Goal: Transaction & Acquisition: Purchase product/service

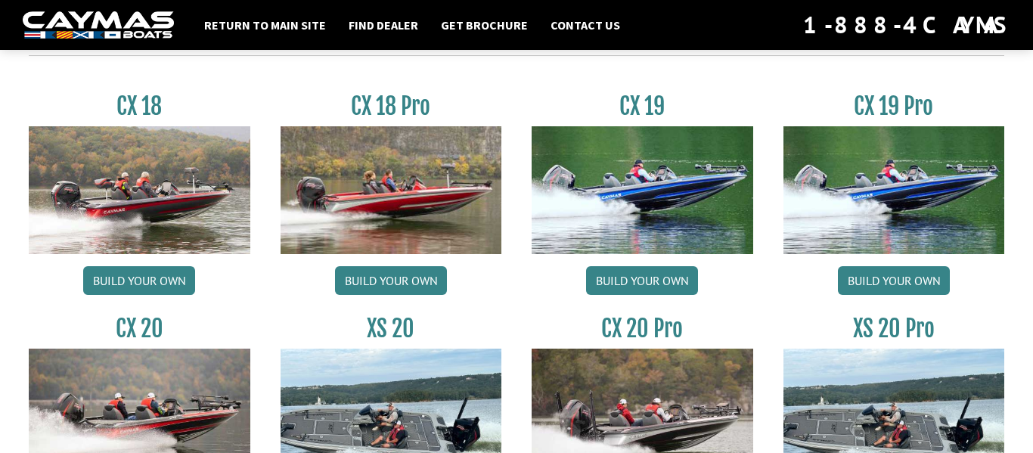
scroll to position [1284, 0]
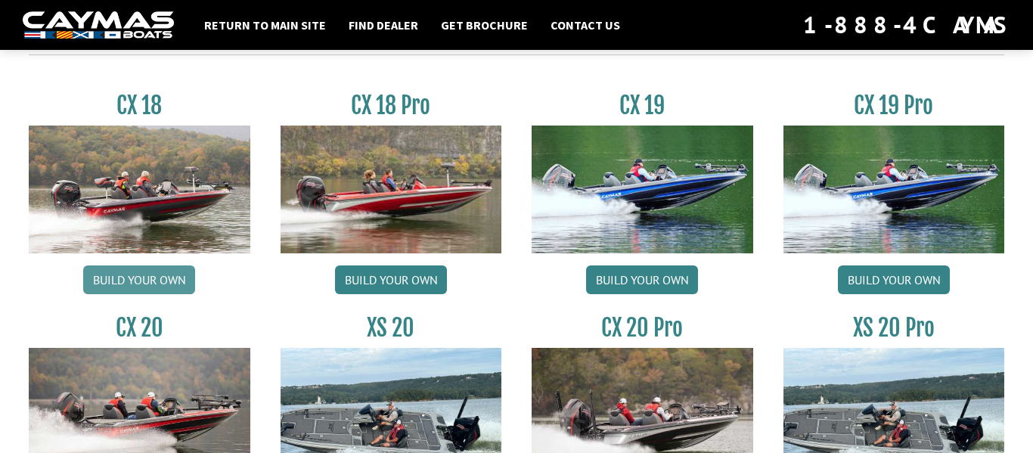
click at [111, 284] on link "Build your own" at bounding box center [139, 279] width 112 height 29
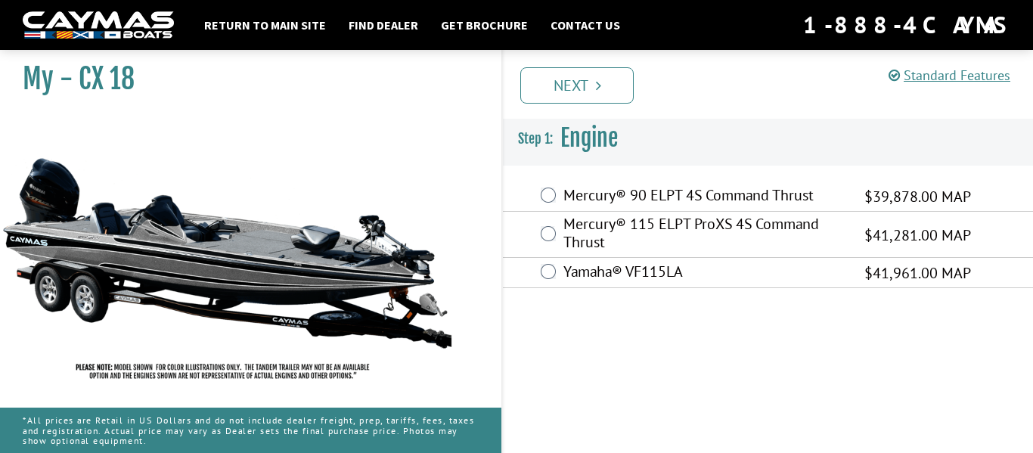
click at [539, 231] on div "Mercury® 115 ELPT ProXS 4S Command Thrust $41,281.00 MAP" at bounding box center [768, 235] width 530 height 46
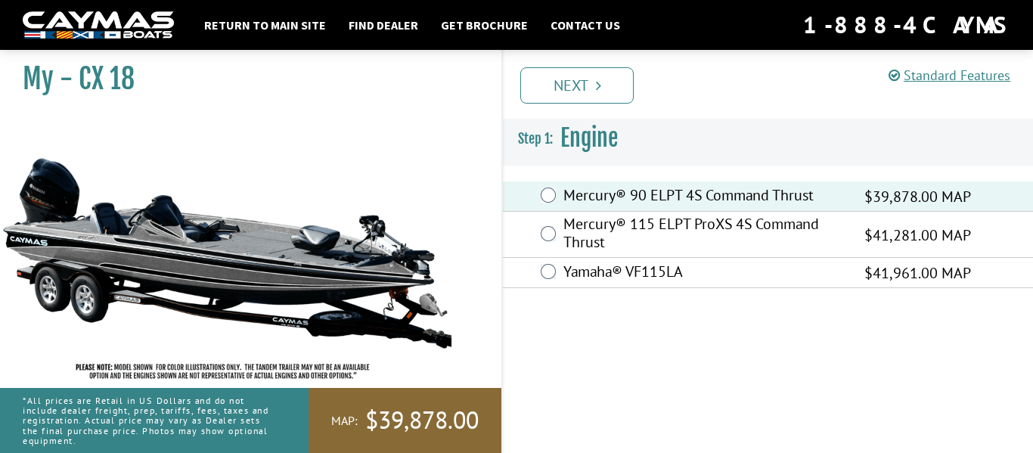
click at [561, 235] on div "Mercury® 115 ELPT ProXS 4S Command Thrust $41,281.00 MAP" at bounding box center [768, 235] width 530 height 46
click at [566, 86] on link "Next" at bounding box center [576, 85] width 113 height 36
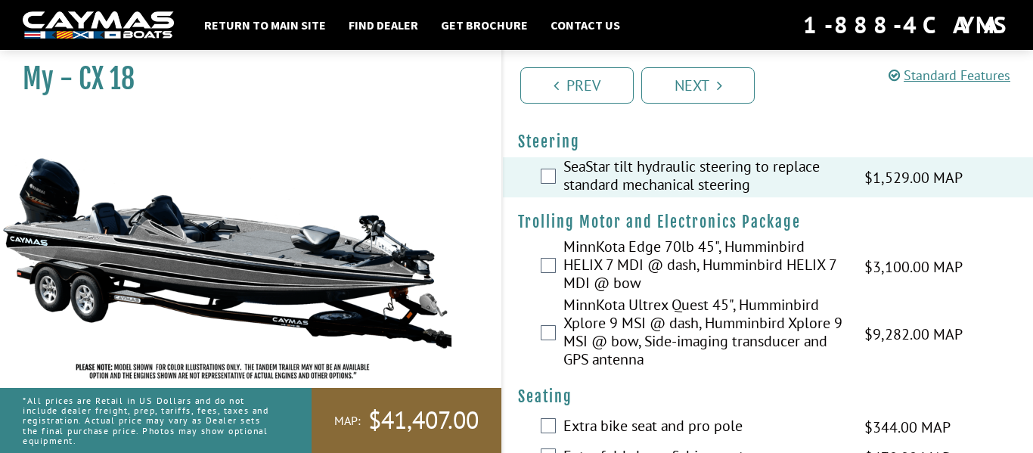
scroll to position [56, 0]
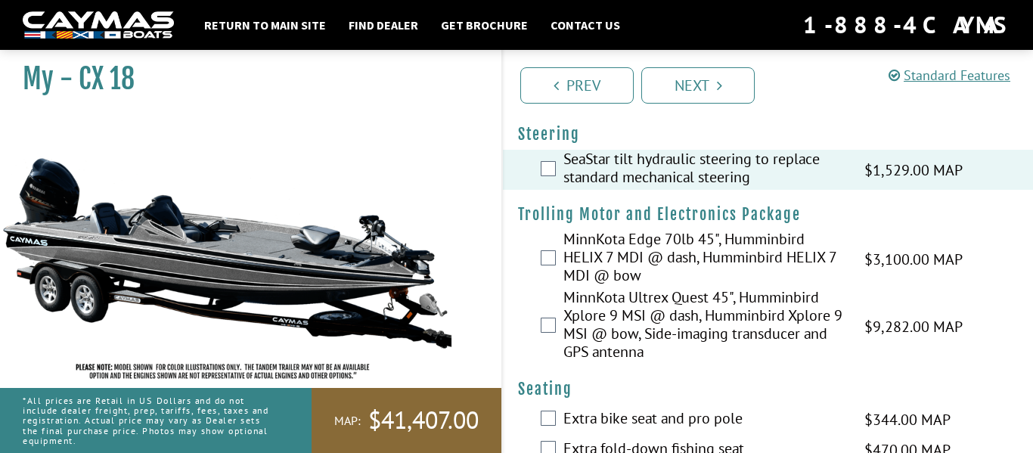
click at [548, 269] on div "MinnKota Edge 70lb 45", Humminbird HELIX 7 MDI @ dash, Humminbird HELIX 7 MDI @…" at bounding box center [768, 259] width 530 height 58
click at [547, 265] on div "MinnKota Edge 70lb 45", Humminbird HELIX 7 MDI @ dash, Humminbird HELIX 7 MDI @…" at bounding box center [768, 259] width 530 height 58
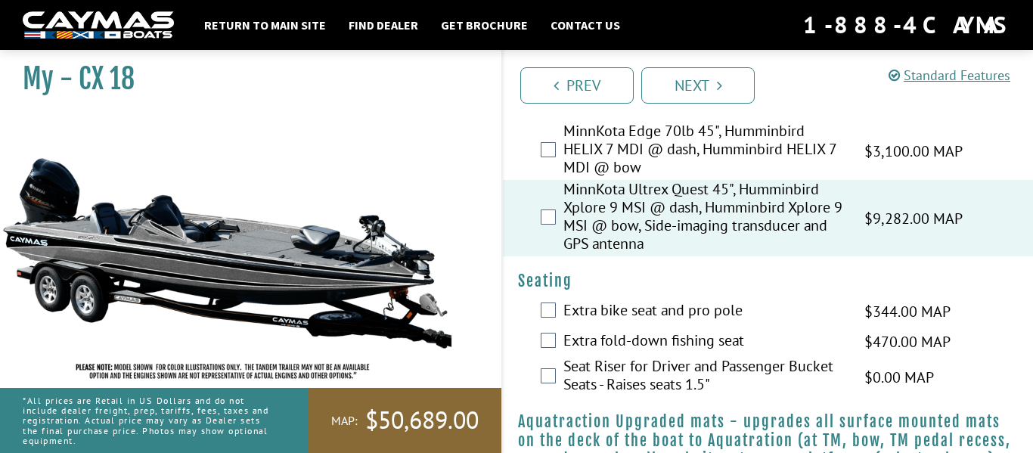
scroll to position [175, 0]
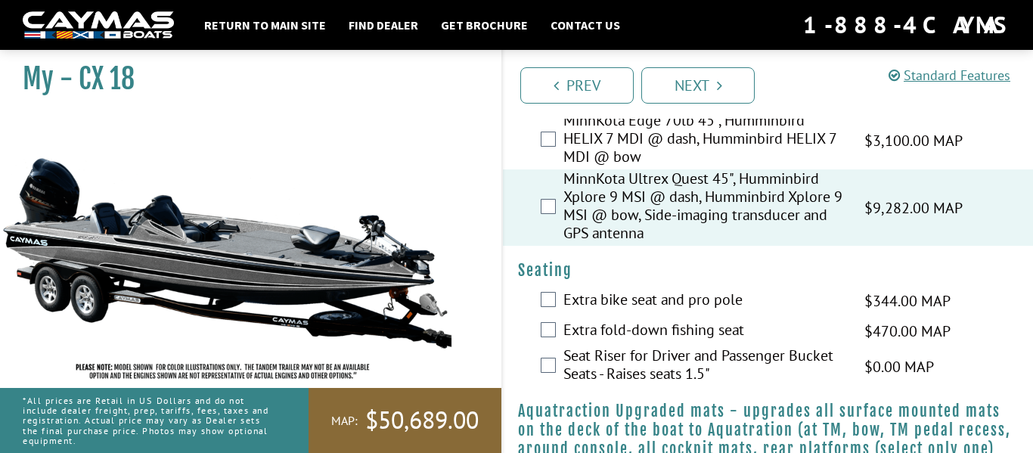
click at [580, 303] on label "Extra bike seat and pro pole" at bounding box center [704, 301] width 282 height 22
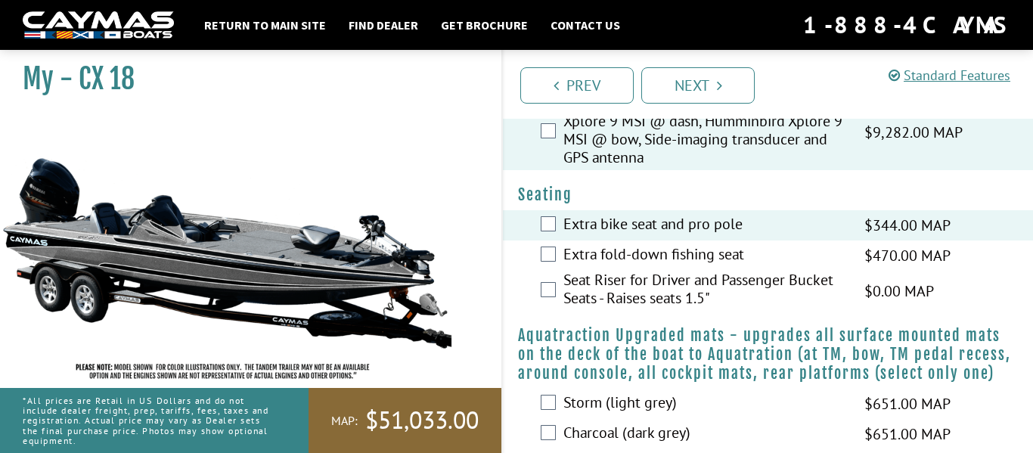
scroll to position [253, 0]
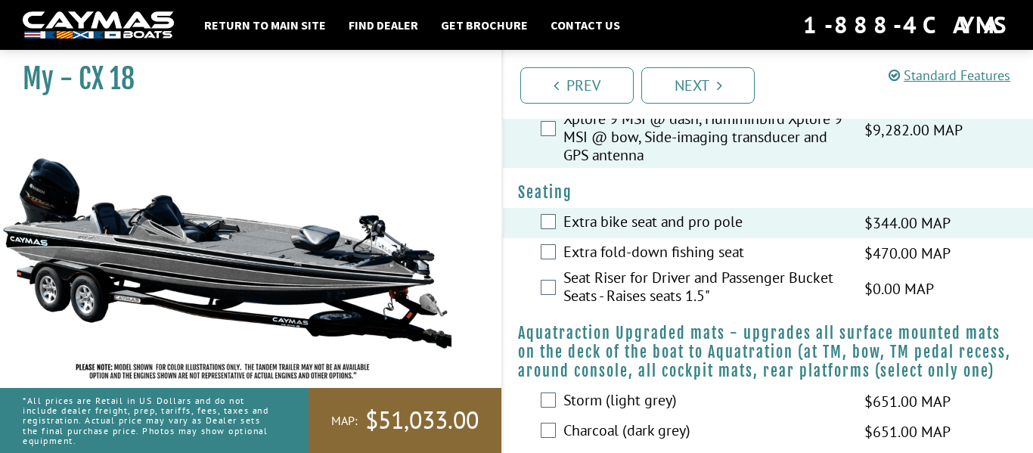
click at [683, 265] on div "Extra fold-down fishing seat $470.00 MAP $555.00 MSRP" at bounding box center [768, 253] width 530 height 30
click at [559, 287] on div "Seat Riser for Driver and Passenger Bucket Seats - Raises seats 1.5" $0.00 MAP …" at bounding box center [768, 289] width 530 height 40
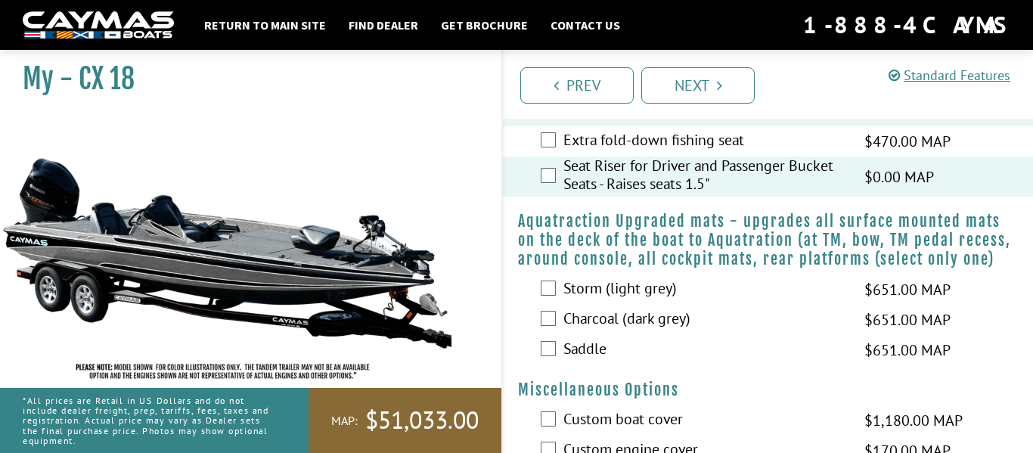
scroll to position [365, 0]
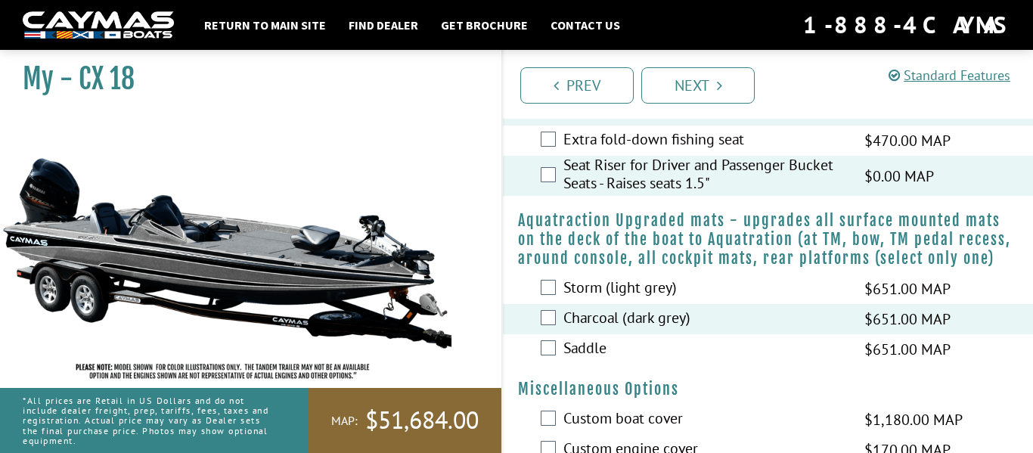
click at [556, 345] on div "Saddle $651.00 MAP $769.00 MSRP" at bounding box center [768, 349] width 530 height 30
click at [549, 339] on div "Saddle $651.00 MAP $769.00 MSRP" at bounding box center [768, 349] width 530 height 30
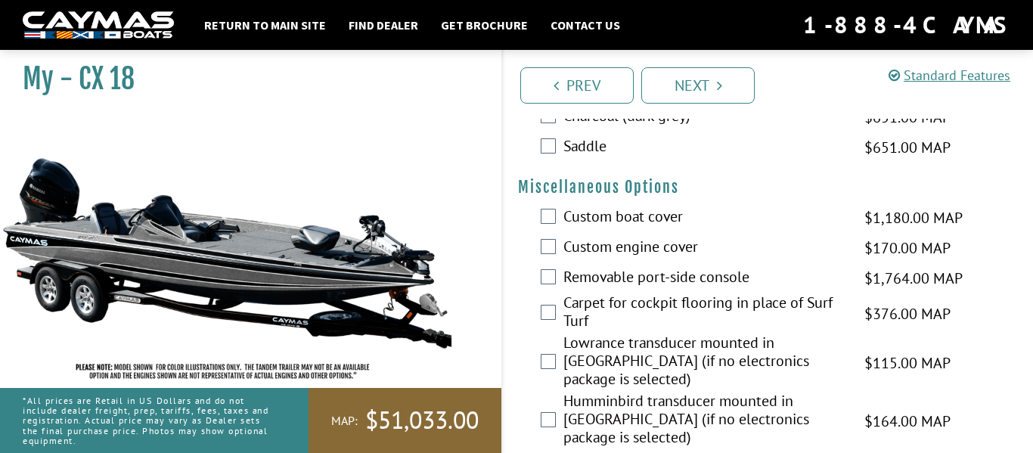
scroll to position [563, 0]
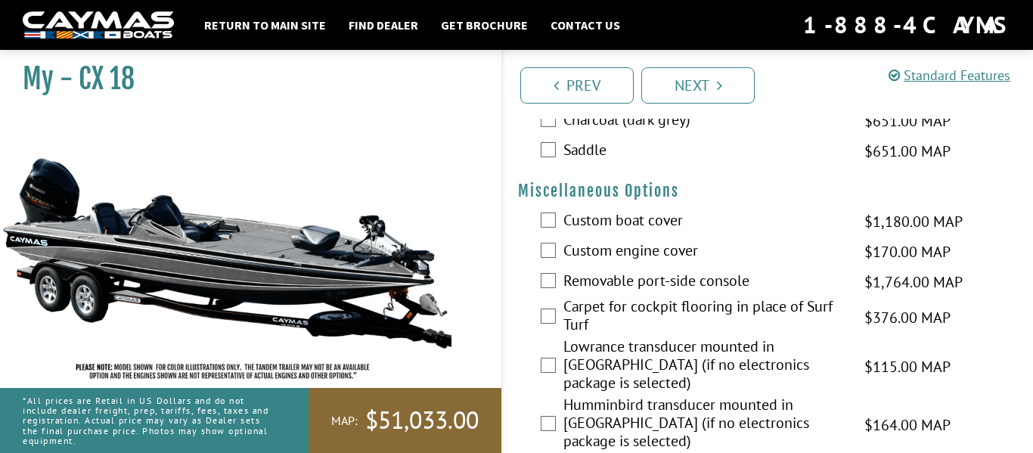
click at [581, 220] on label "Custom boat cover" at bounding box center [704, 222] width 282 height 22
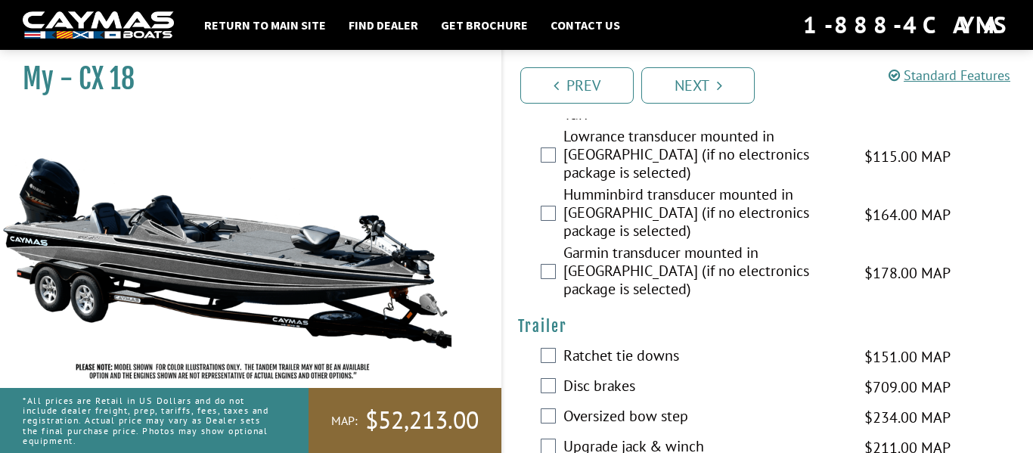
scroll to position [788, 0]
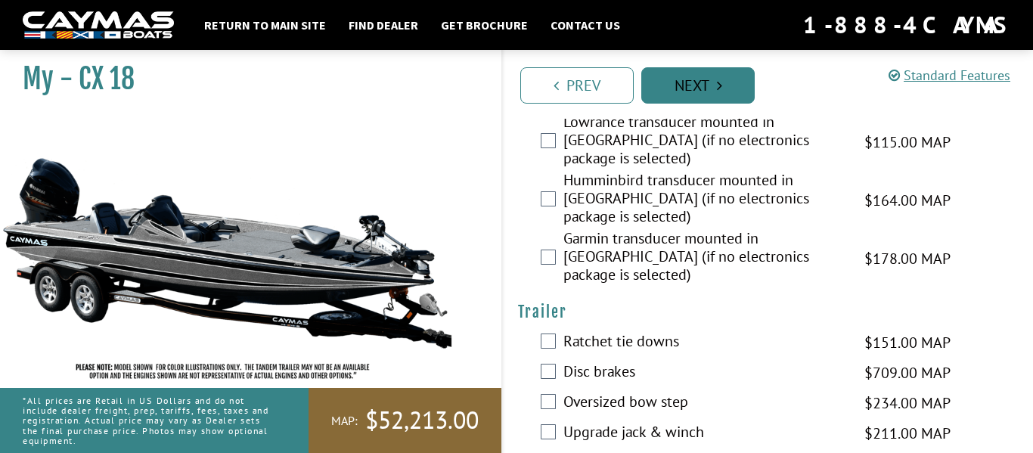
click at [731, 92] on link "Next" at bounding box center [697, 85] width 113 height 36
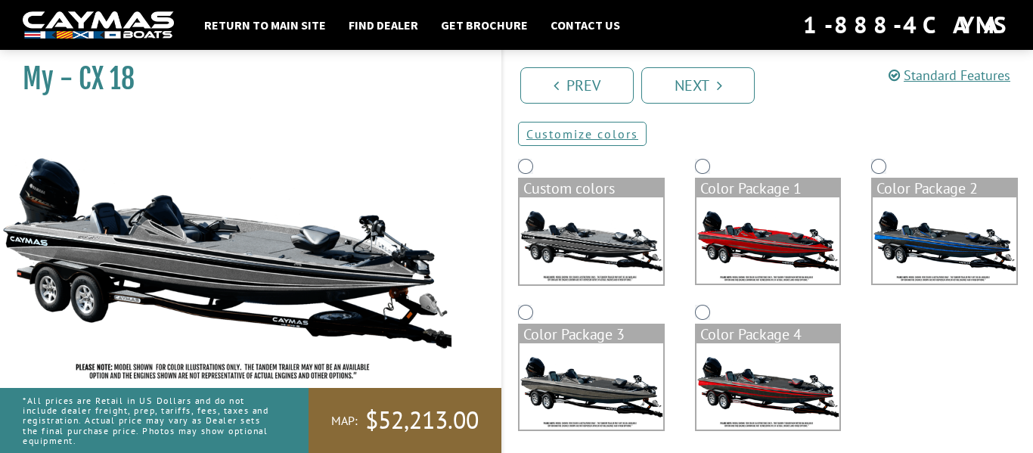
scroll to position [101, 0]
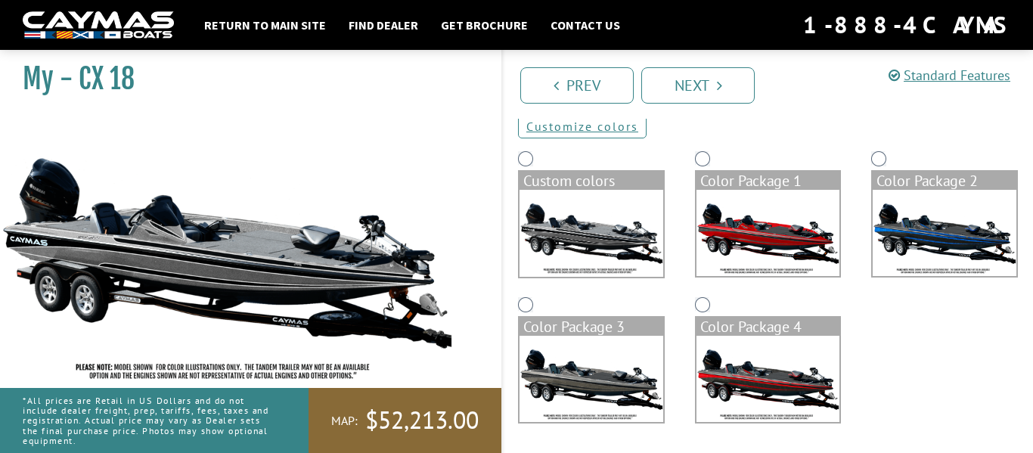
click at [615, 222] on img at bounding box center [592, 233] width 144 height 87
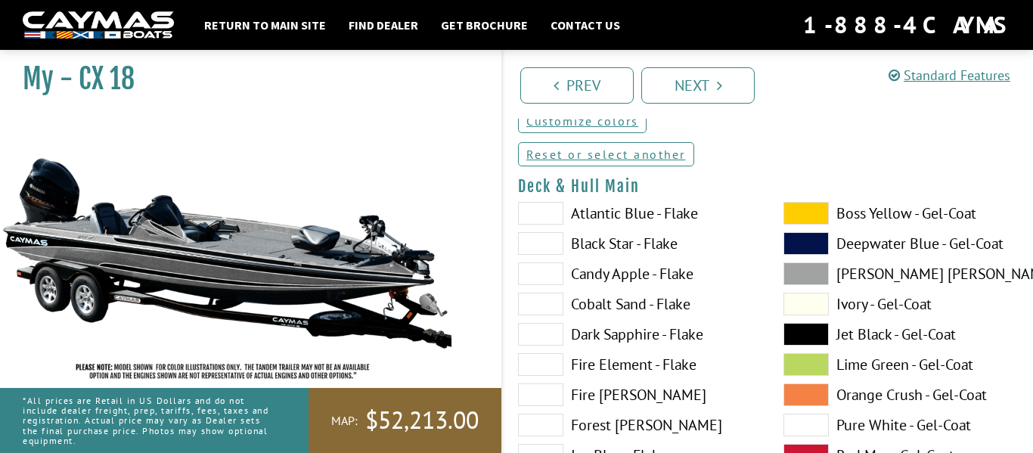
scroll to position [108, 0]
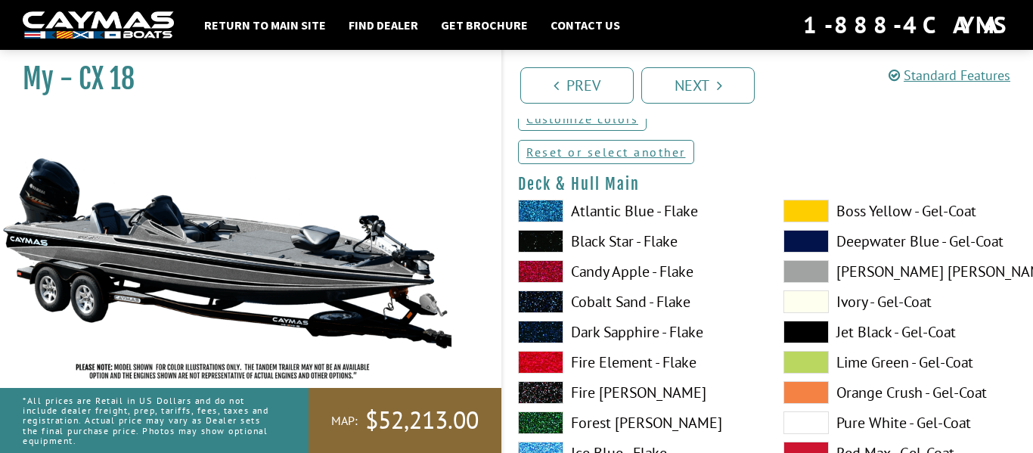
click at [545, 213] on span at bounding box center [540, 211] width 45 height 23
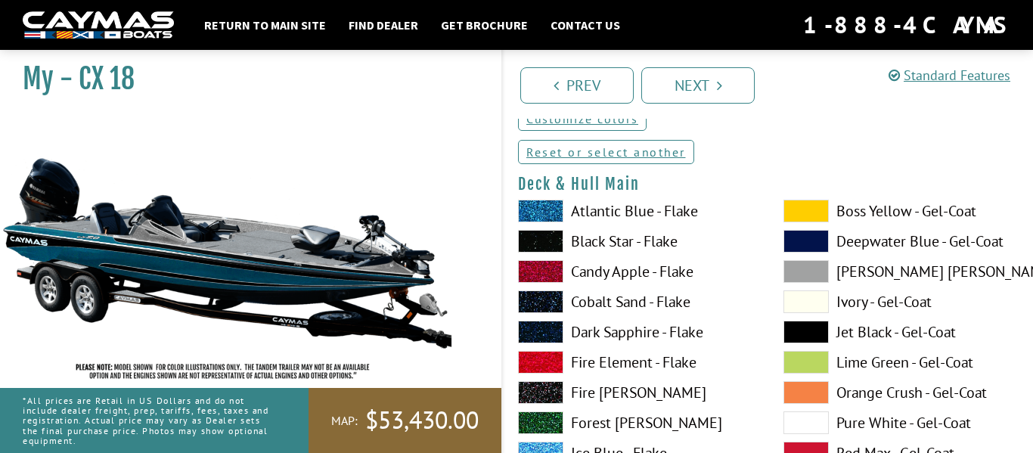
click at [548, 232] on span at bounding box center [540, 241] width 45 height 23
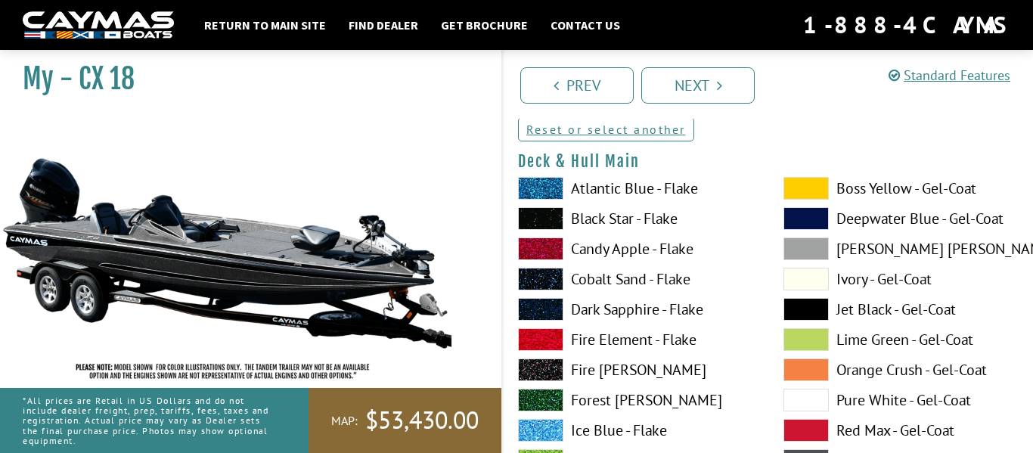
scroll to position [132, 0]
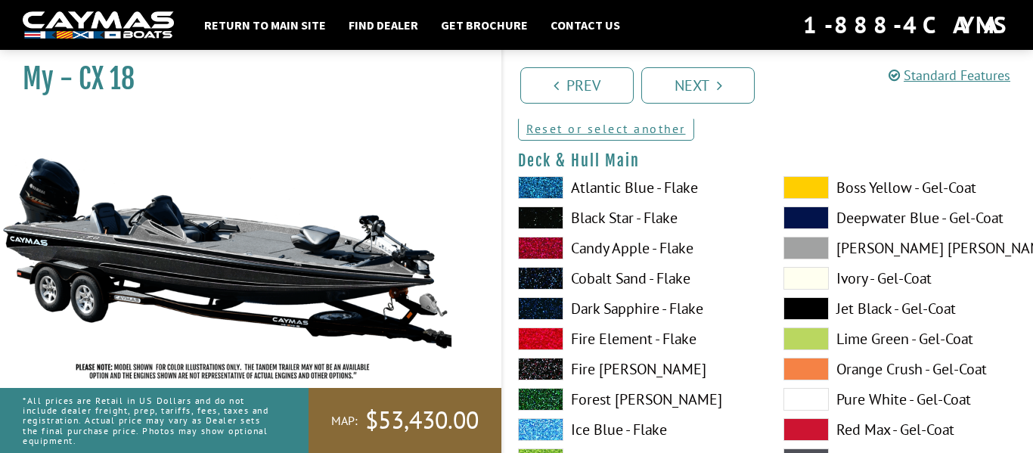
click at [549, 219] on span at bounding box center [540, 217] width 45 height 23
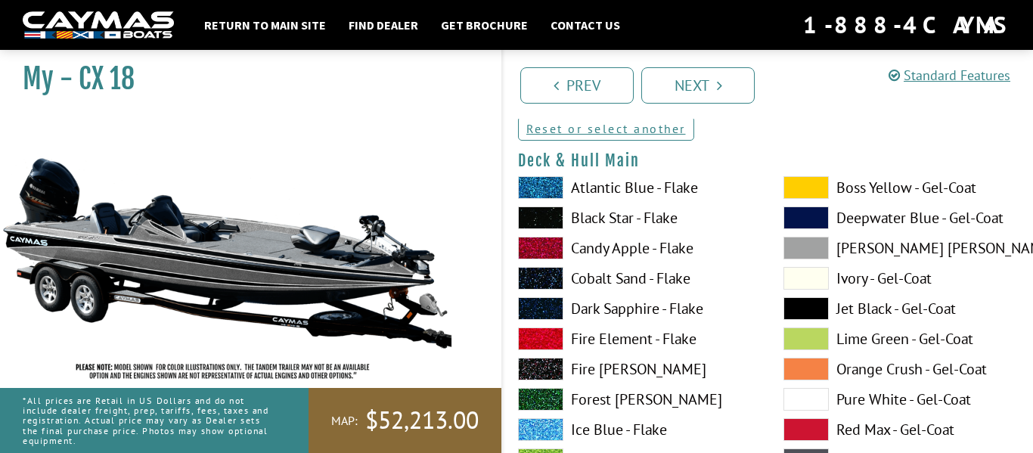
click at [549, 219] on span at bounding box center [540, 217] width 45 height 23
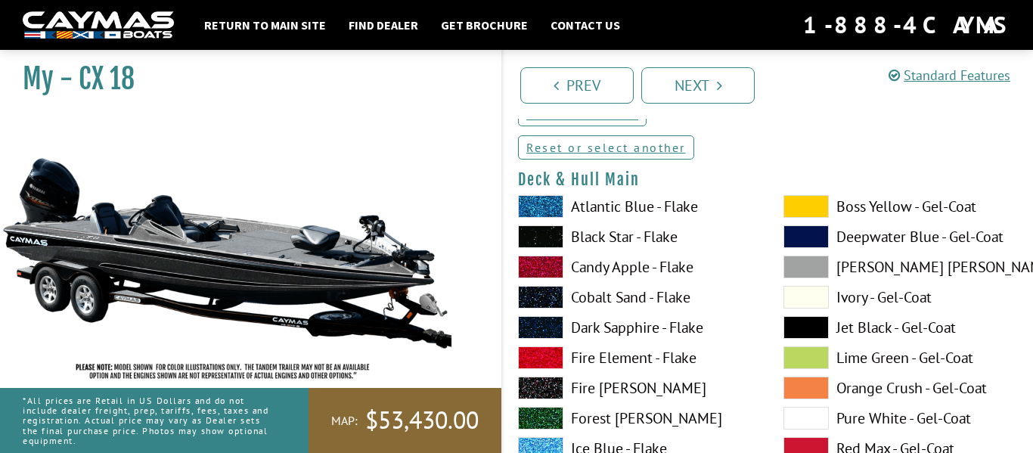
scroll to position [116, 0]
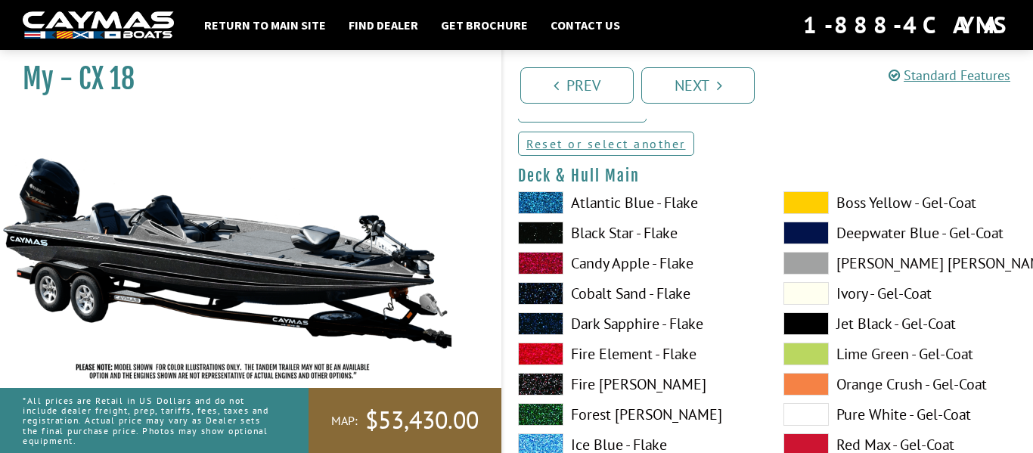
click at [561, 349] on span at bounding box center [540, 354] width 45 height 23
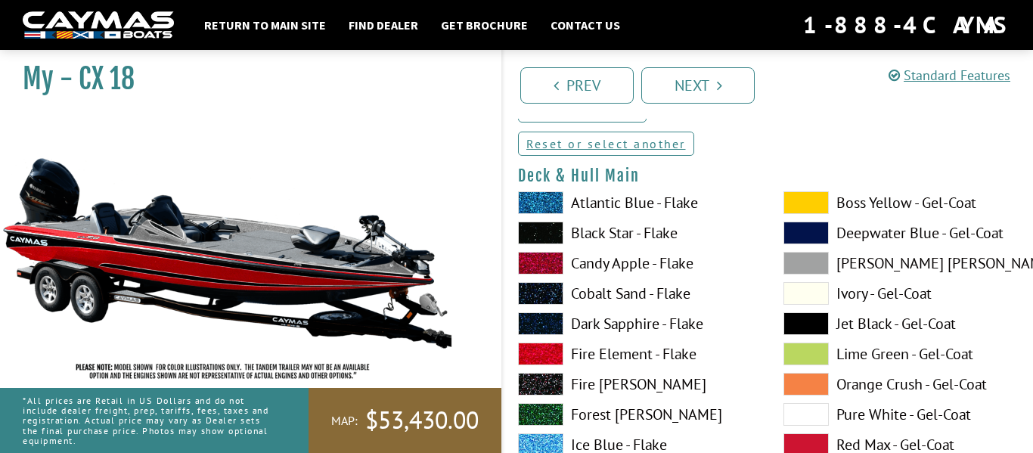
click at [539, 236] on span at bounding box center [540, 233] width 45 height 23
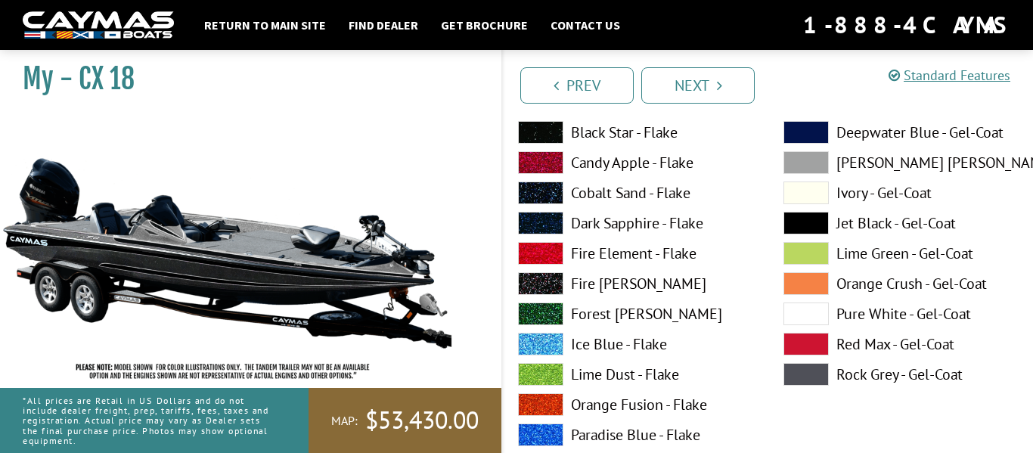
scroll to position [830, 0]
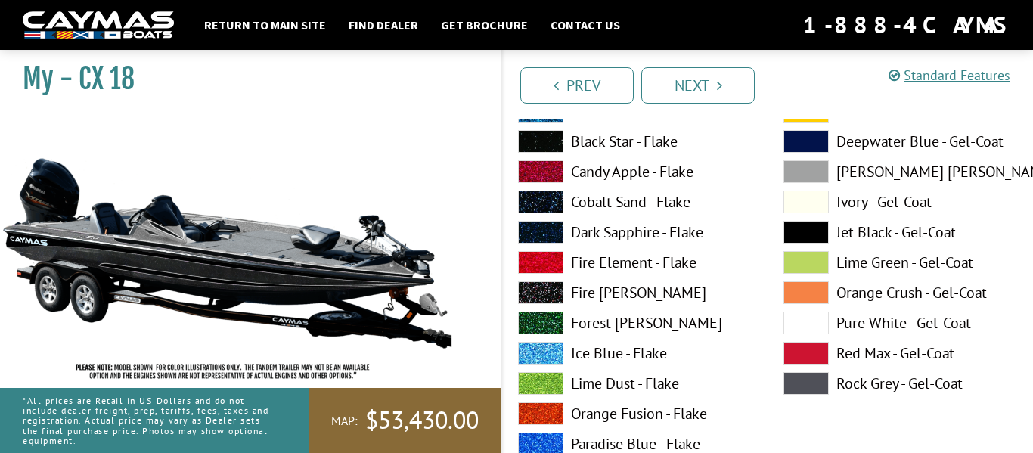
click at [534, 130] on span at bounding box center [540, 141] width 45 height 23
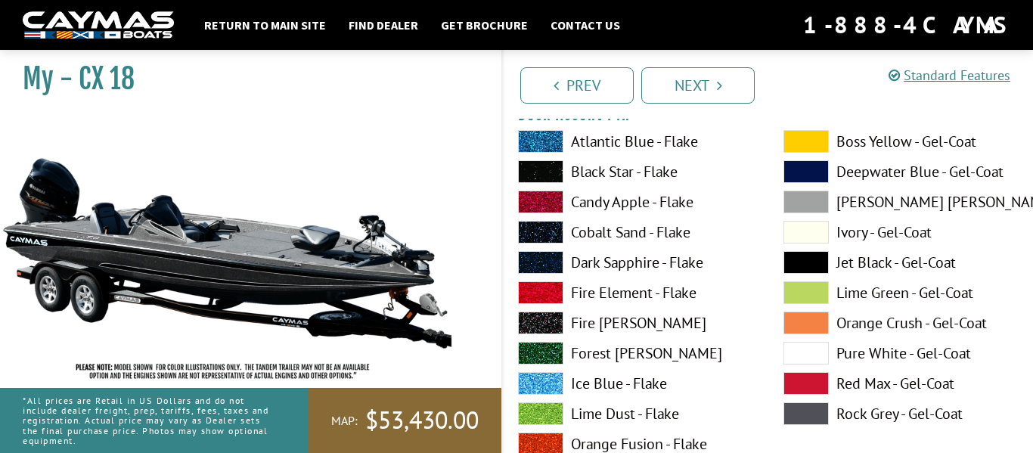
scroll to position [1441, 0]
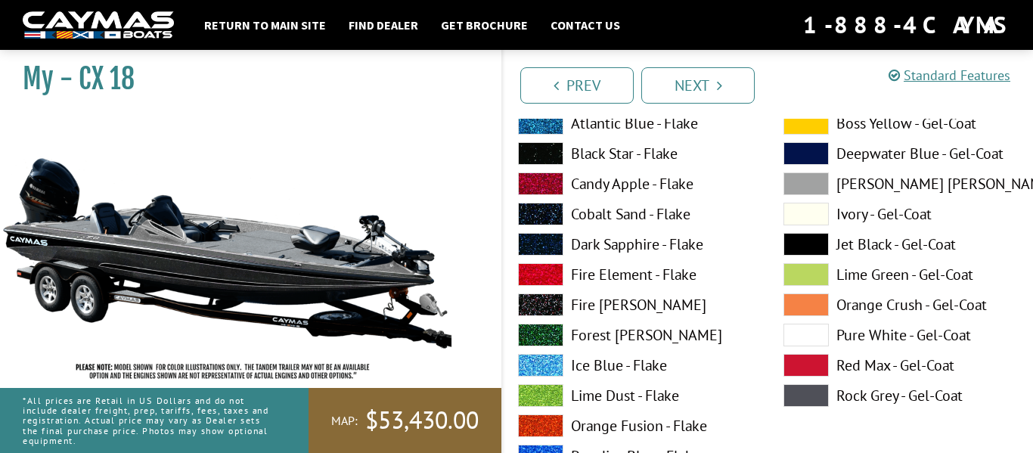
click at [544, 161] on span at bounding box center [540, 153] width 45 height 23
click at [548, 160] on span at bounding box center [540, 153] width 45 height 23
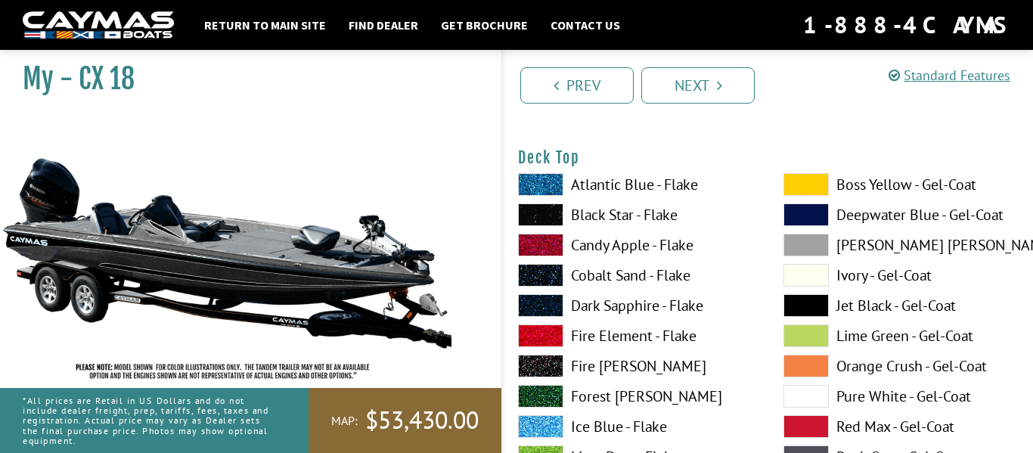
scroll to position [2023, 0]
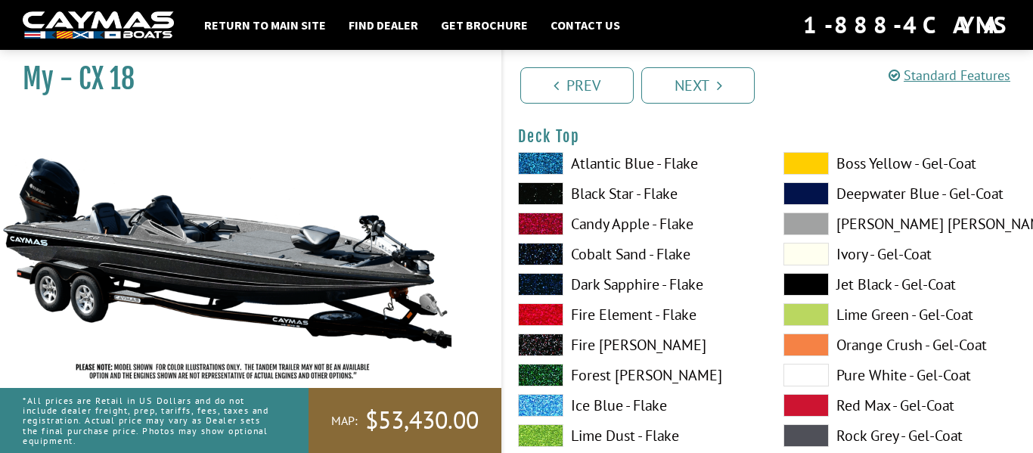
drag, startPoint x: 812, startPoint y: 160, endPoint x: 802, endPoint y: 182, distance: 24.0
click at [805, 180] on div "Boss Yellow - Gel-Coat Deepwater Blue - Gel-Coat Dove Gray - Gel-Coat Ivory - G…" at bounding box center [900, 439] width 265 height 575
click at [787, 167] on span at bounding box center [806, 163] width 45 height 23
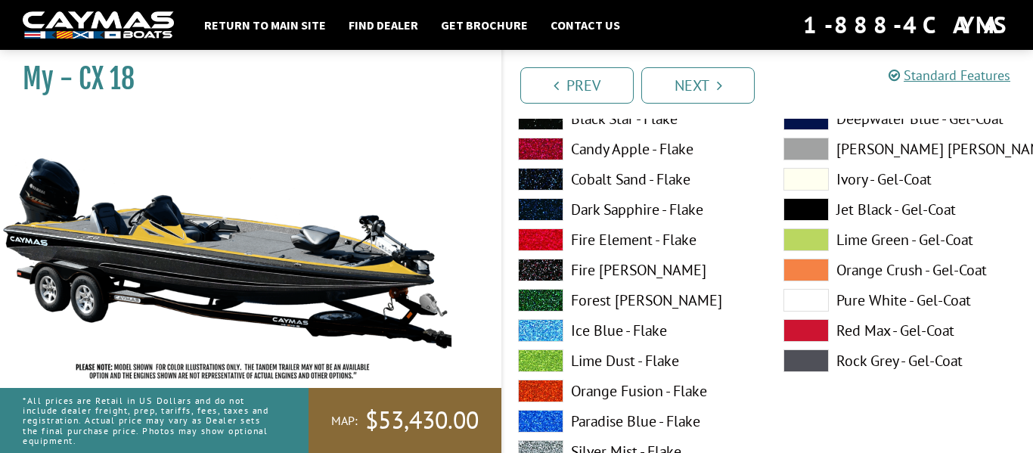
scroll to position [2102, 0]
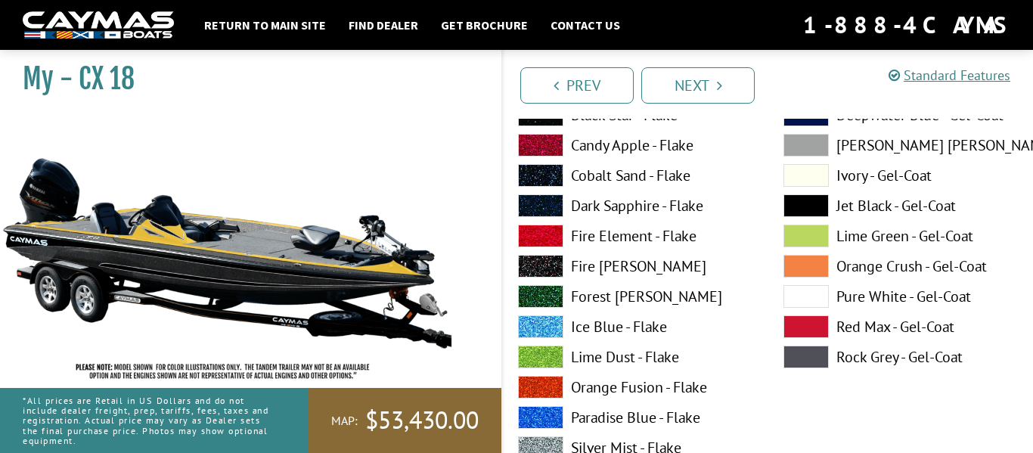
click at [801, 188] on div "Boss Yellow - Gel-Coat Deepwater Blue - Gel-Coat Dove Gray - Gel-Coat Ivory - G…" at bounding box center [900, 360] width 265 height 575
click at [821, 293] on span at bounding box center [806, 296] width 45 height 23
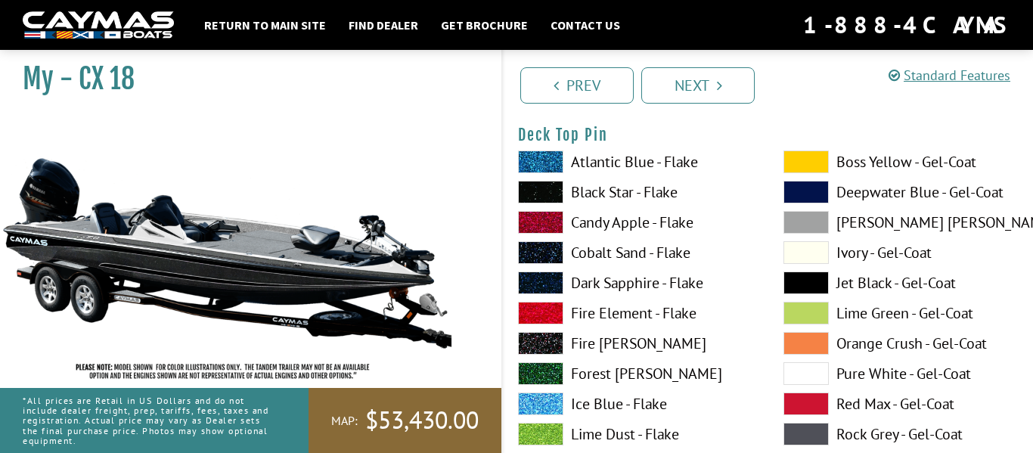
scroll to position [2619, 0]
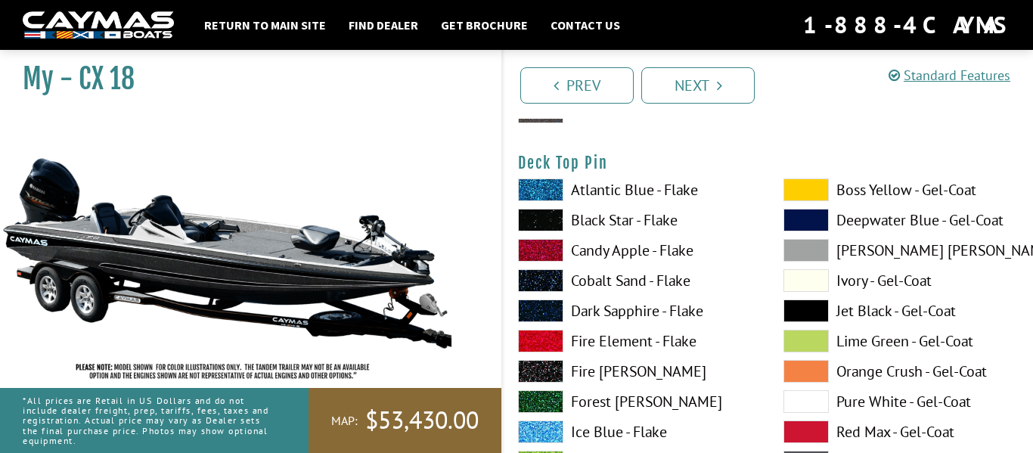
click at [818, 401] on span at bounding box center [806, 401] width 45 height 23
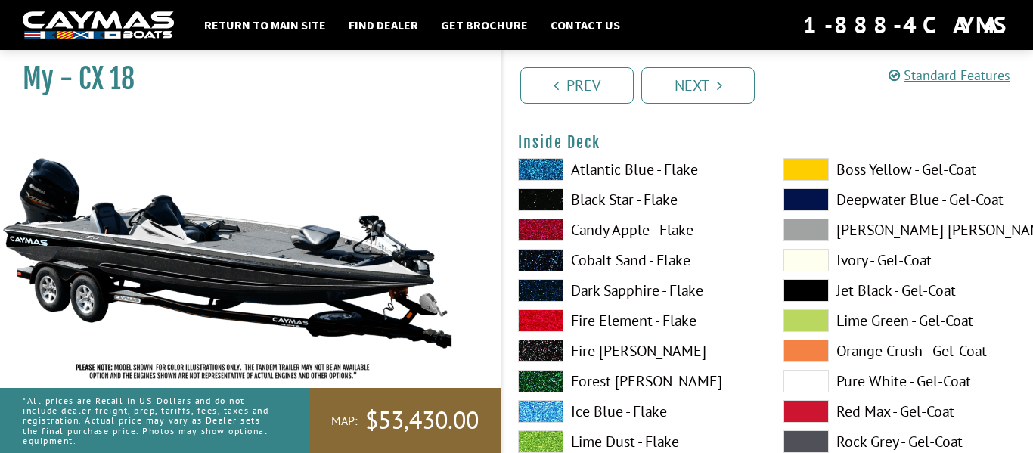
scroll to position [3264, 0]
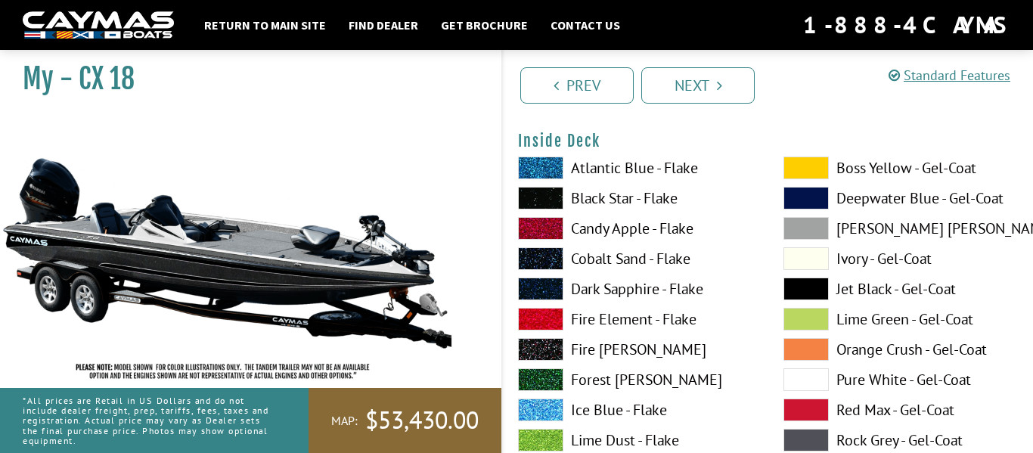
click at [819, 288] on span at bounding box center [806, 289] width 45 height 23
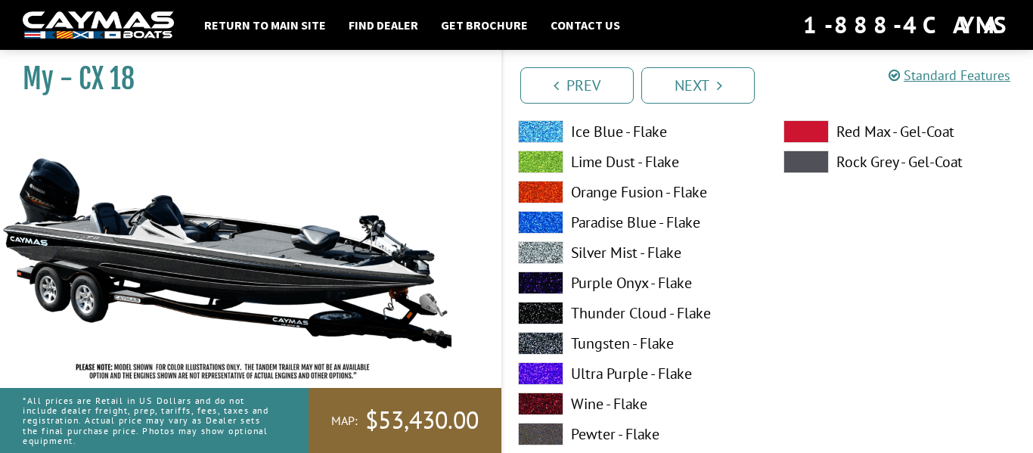
scroll to position [4166, 0]
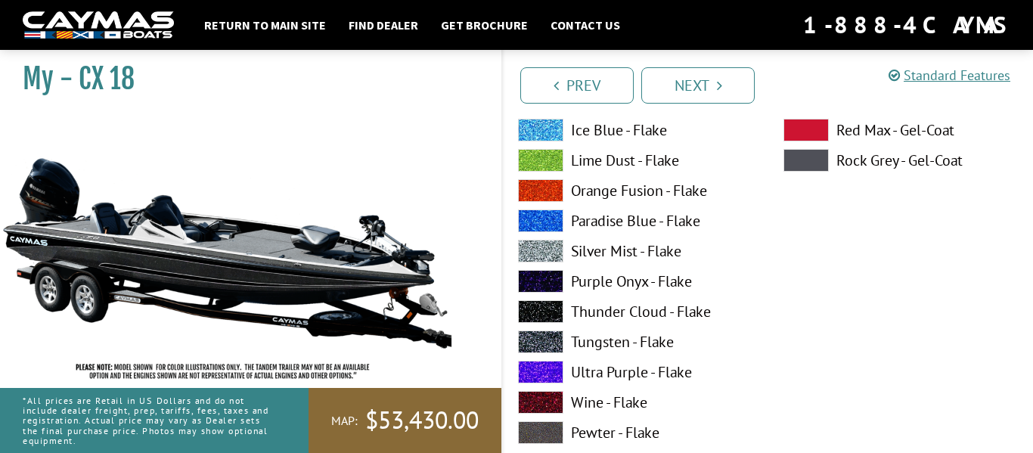
click at [549, 343] on span at bounding box center [540, 342] width 45 height 23
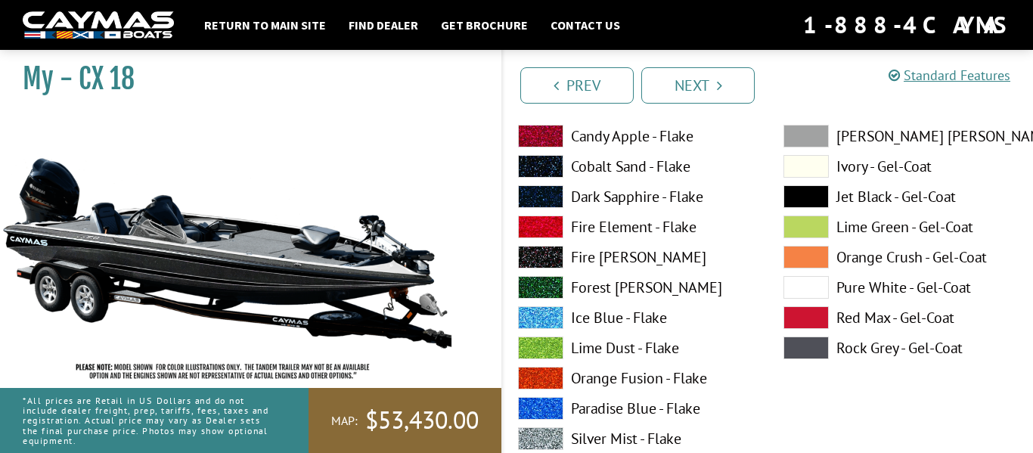
scroll to position [3918, 0]
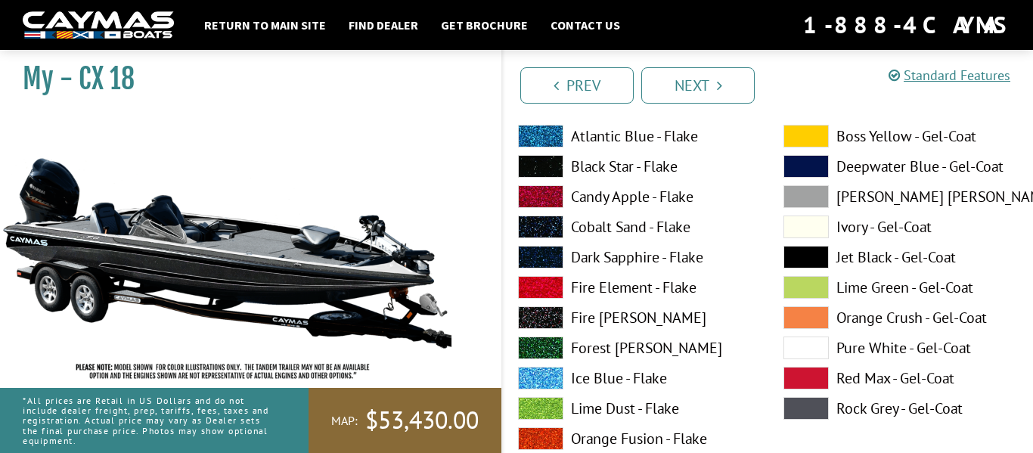
click at [547, 174] on span at bounding box center [540, 166] width 45 height 23
click at [535, 169] on span at bounding box center [540, 166] width 45 height 23
click at [531, 168] on span at bounding box center [540, 166] width 45 height 23
click at [812, 344] on span at bounding box center [806, 348] width 45 height 23
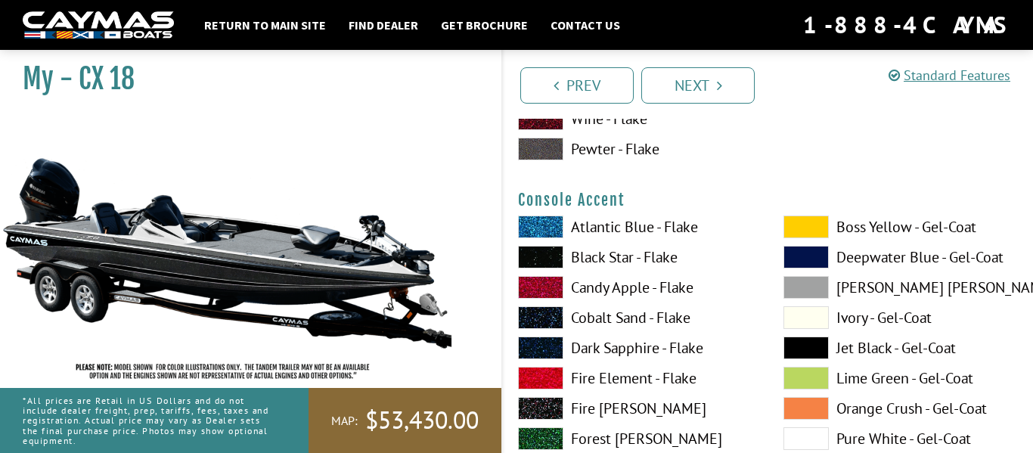
scroll to position [4450, 0]
click at [556, 256] on span at bounding box center [540, 256] width 45 height 23
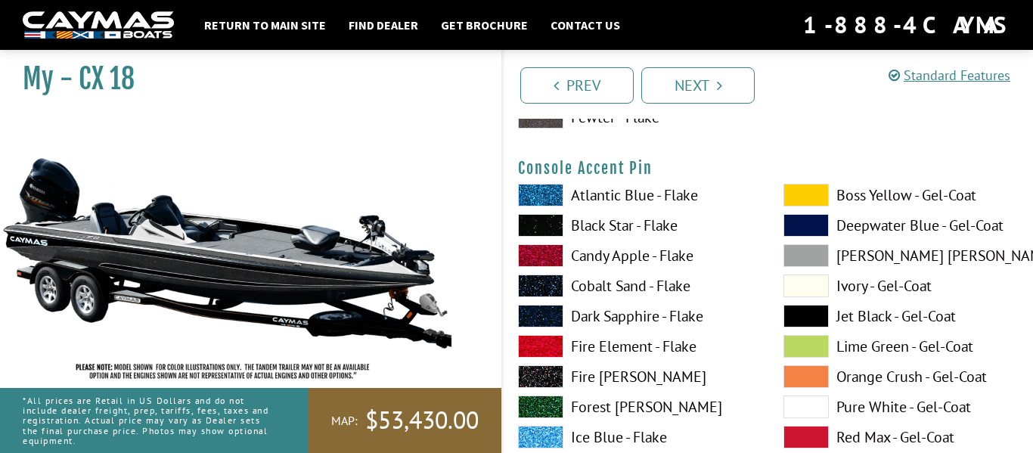
scroll to position [5105, 0]
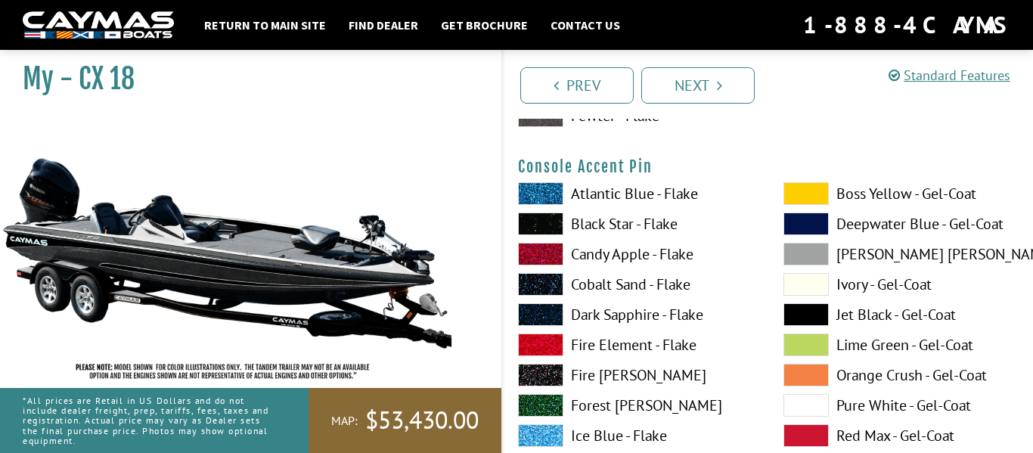
click at [553, 226] on span at bounding box center [540, 224] width 45 height 23
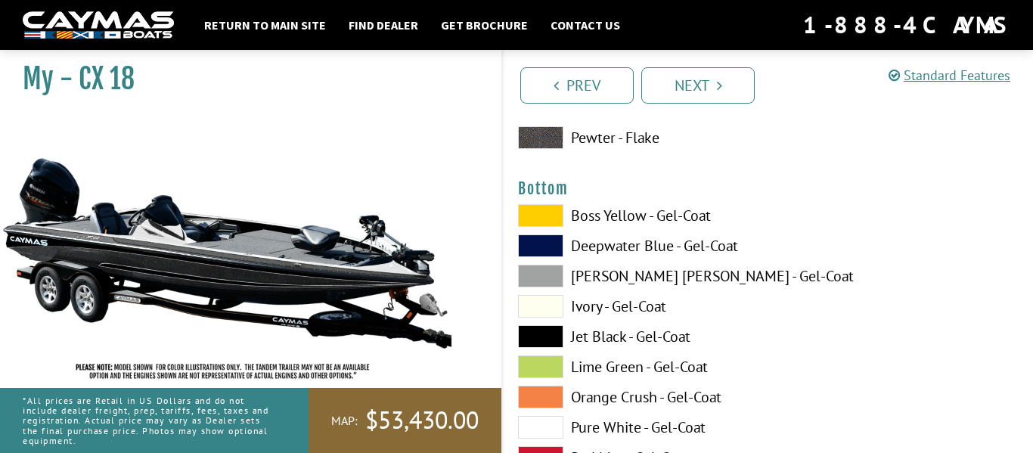
scroll to position [5708, 0]
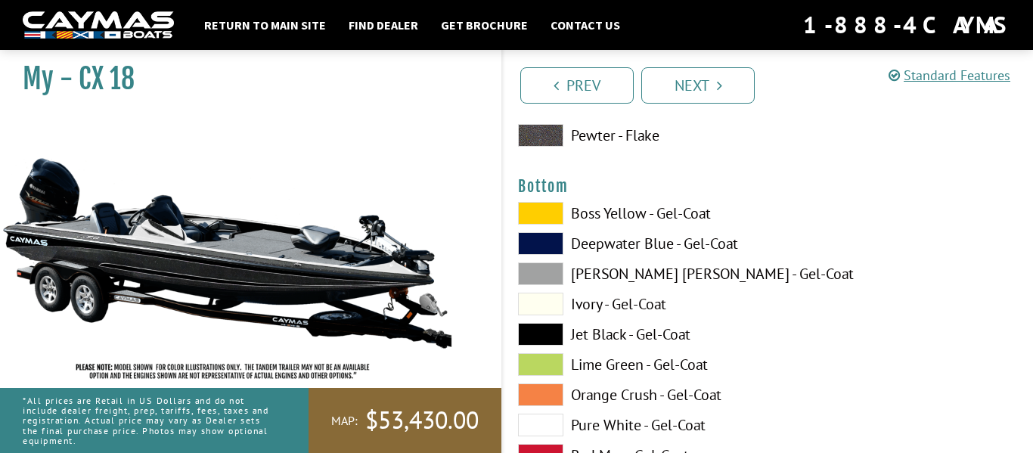
click at [544, 340] on span at bounding box center [540, 334] width 45 height 23
click at [542, 335] on span at bounding box center [540, 334] width 45 height 23
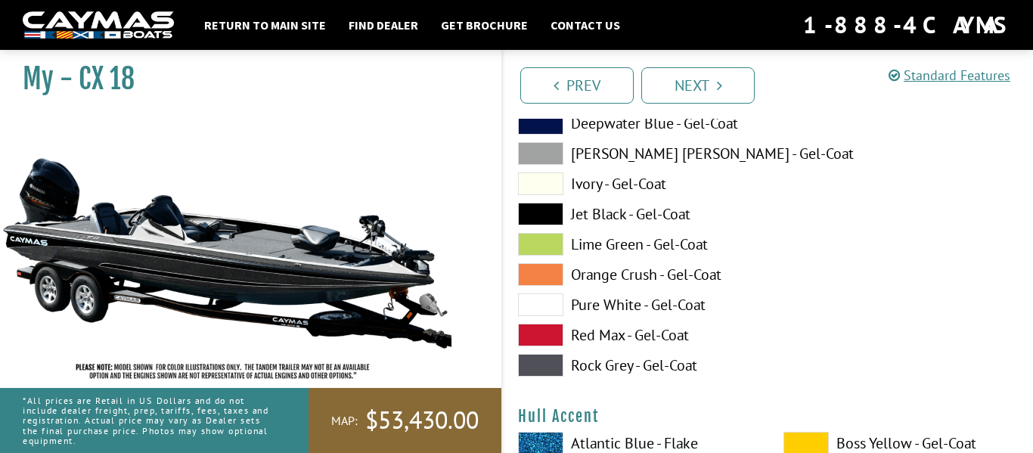
scroll to position [5914, 0]
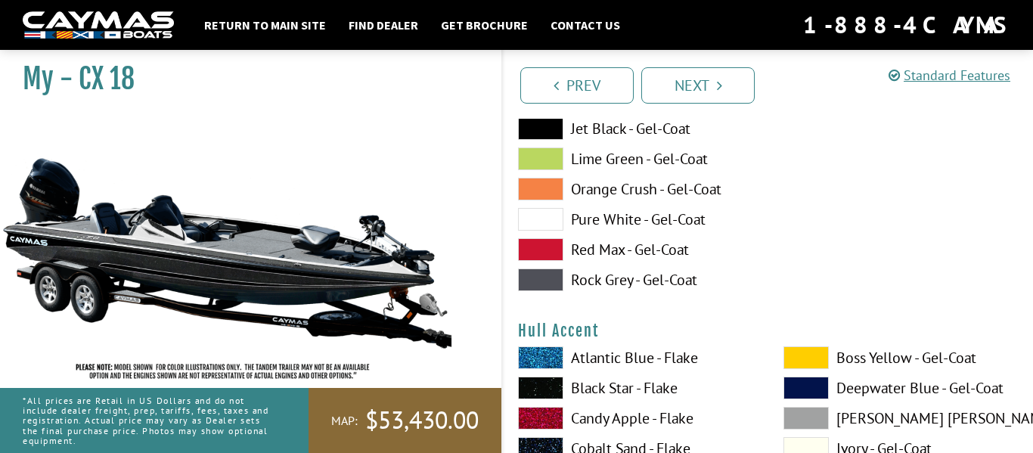
click at [563, 220] on span at bounding box center [540, 219] width 45 height 23
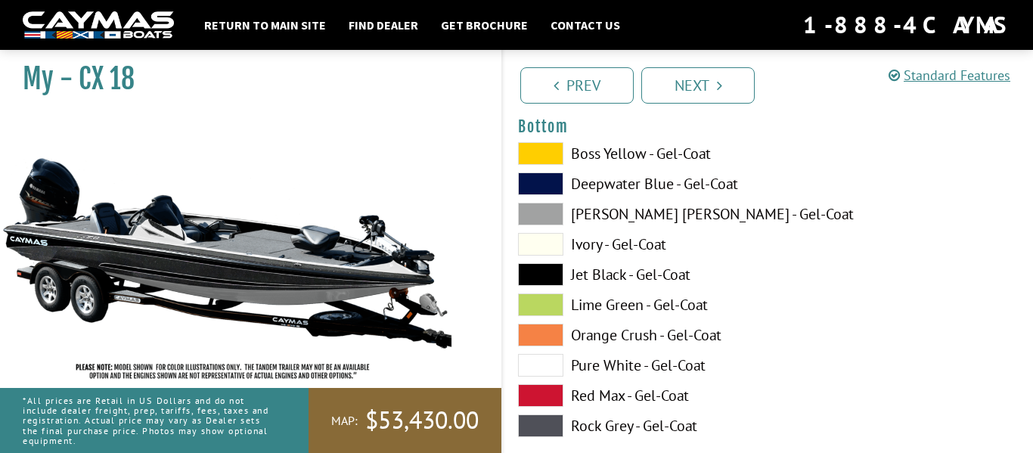
scroll to position [5741, 0]
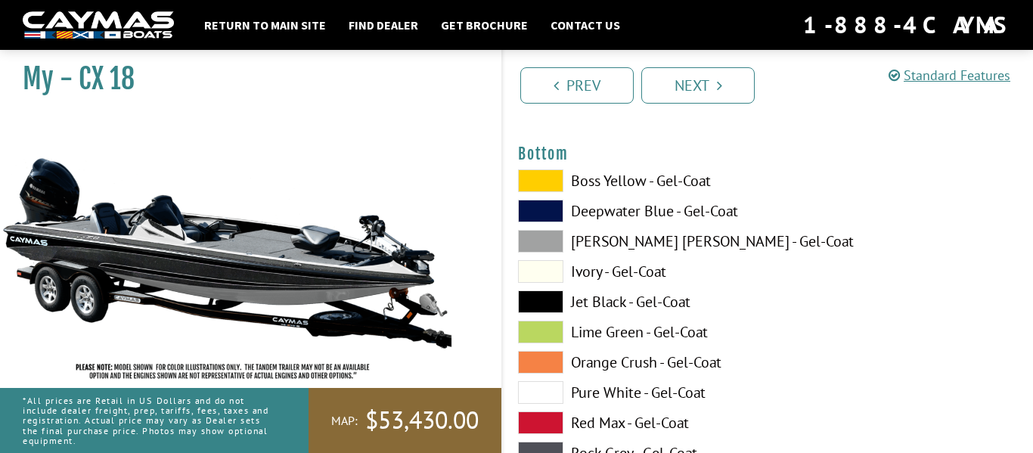
click at [540, 294] on span at bounding box center [540, 301] width 45 height 23
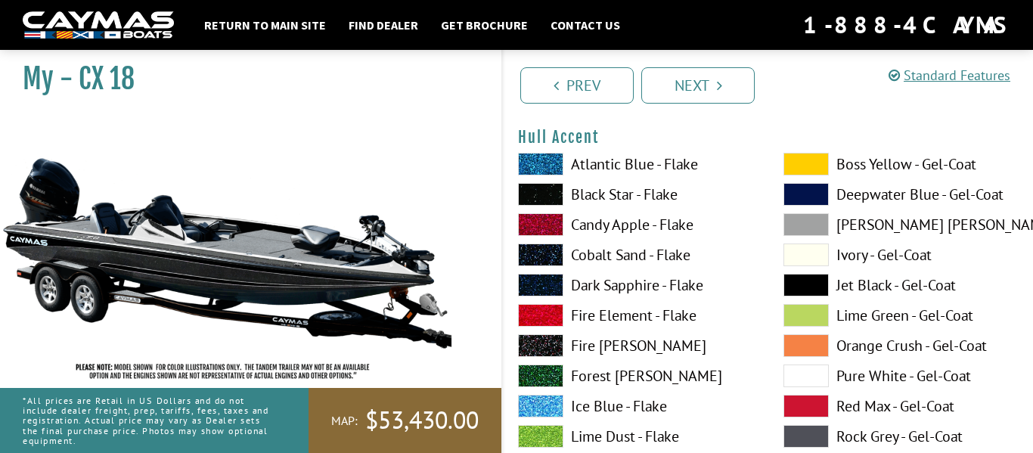
scroll to position [6120, 0]
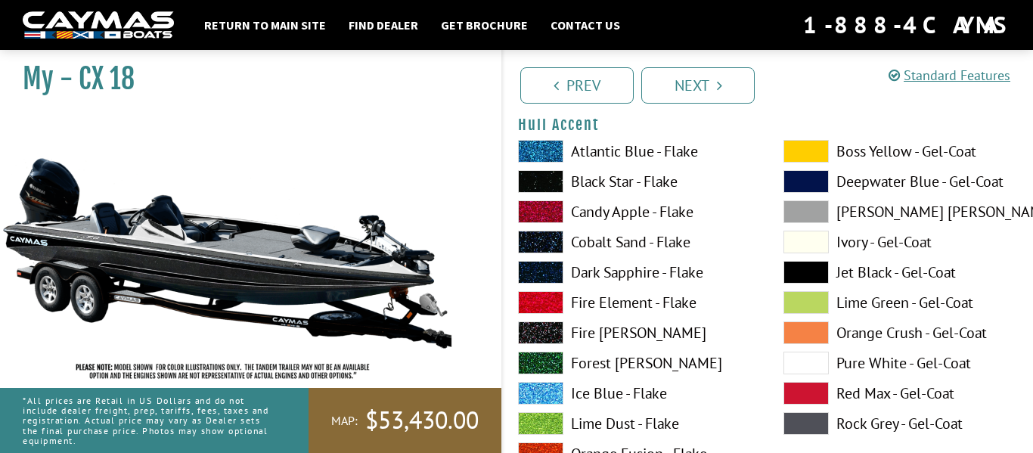
click at [539, 179] on span at bounding box center [540, 181] width 45 height 23
click at [528, 181] on span at bounding box center [540, 181] width 45 height 23
click at [526, 182] on span at bounding box center [540, 181] width 45 height 23
click at [796, 365] on span at bounding box center [806, 363] width 45 height 23
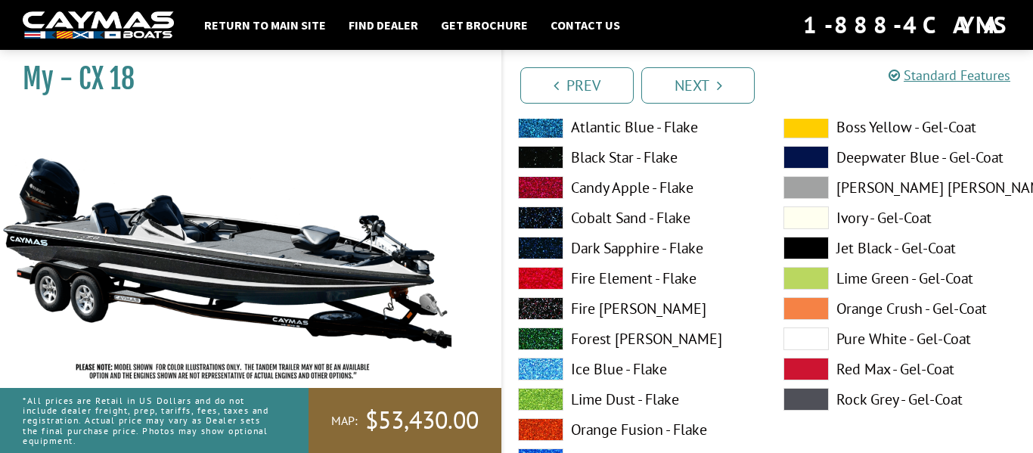
scroll to position [6142, 0]
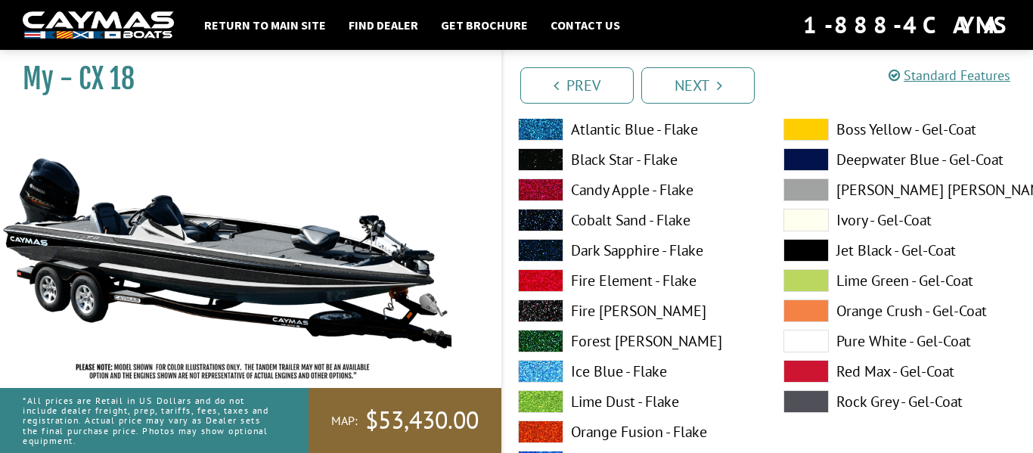
click at [549, 153] on span at bounding box center [540, 159] width 45 height 23
click at [799, 337] on span at bounding box center [806, 341] width 45 height 23
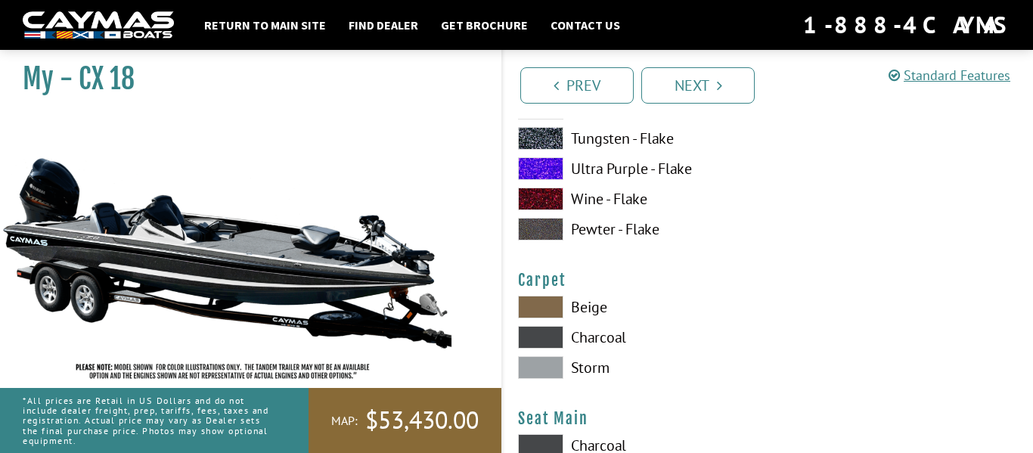
scroll to position [8458, 0]
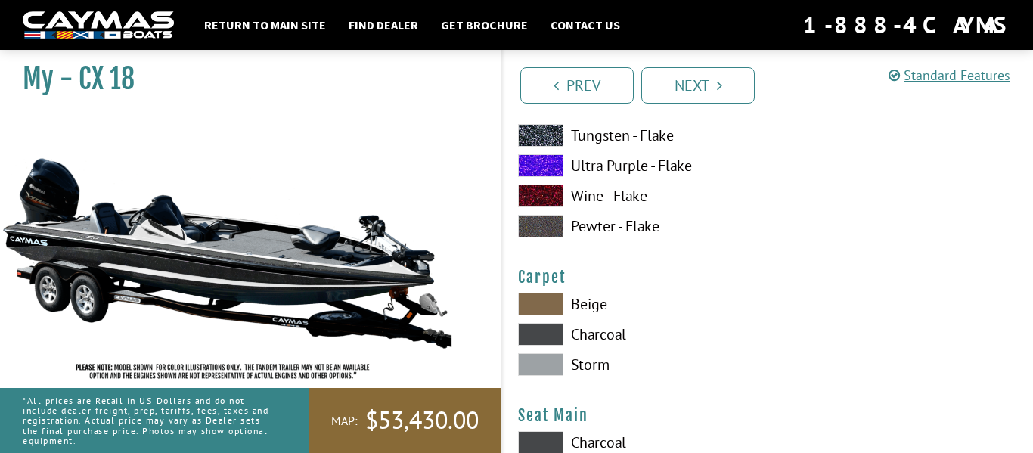
click at [556, 298] on span at bounding box center [540, 304] width 45 height 23
click at [550, 370] on span at bounding box center [540, 364] width 45 height 23
click at [535, 331] on span at bounding box center [540, 334] width 45 height 23
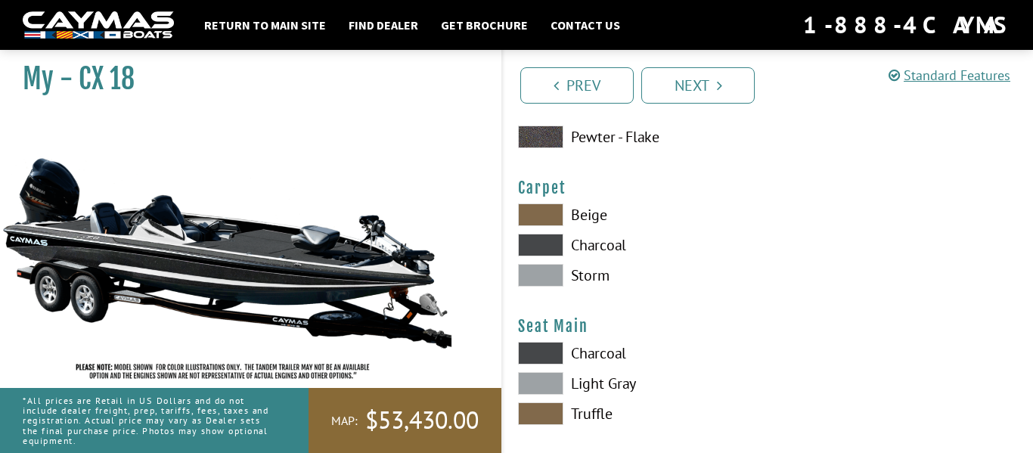
scroll to position [8580, 0]
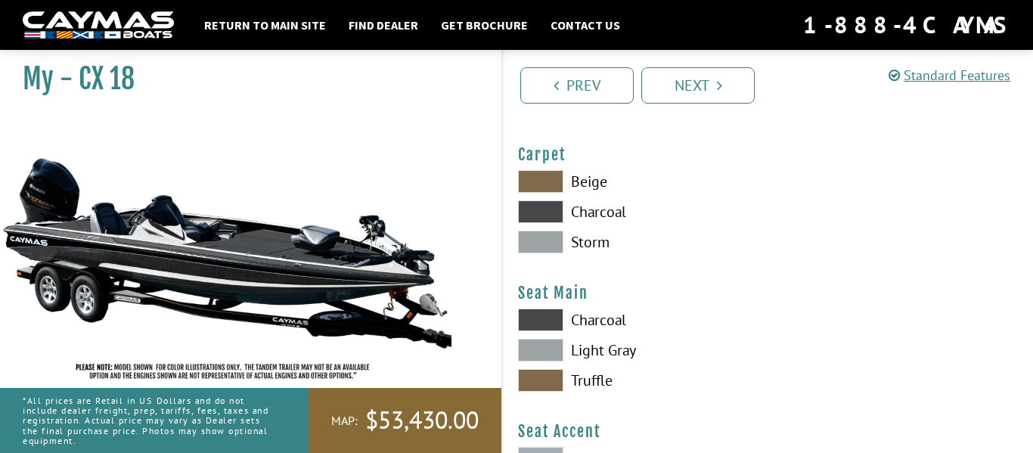
click at [551, 330] on span at bounding box center [540, 320] width 45 height 23
click at [557, 356] on span at bounding box center [540, 350] width 45 height 23
click at [554, 313] on span at bounding box center [540, 320] width 45 height 23
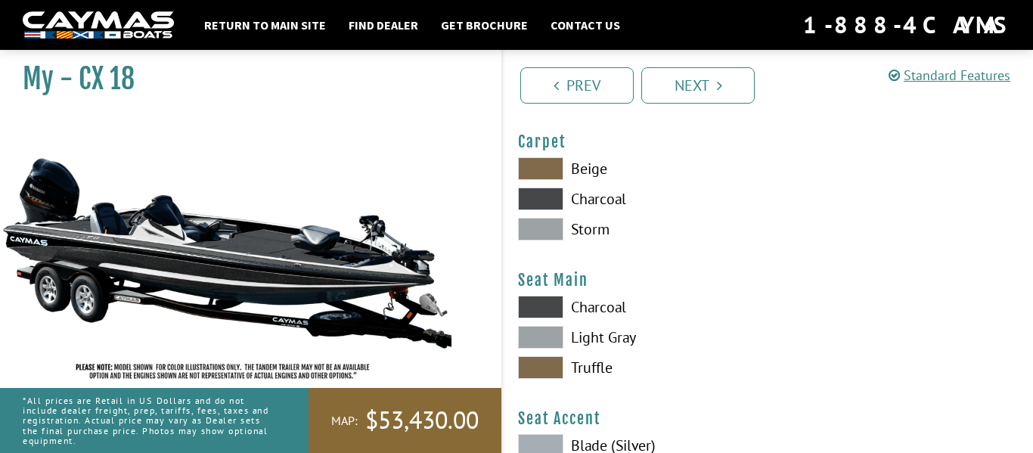
scroll to position [8683, 0]
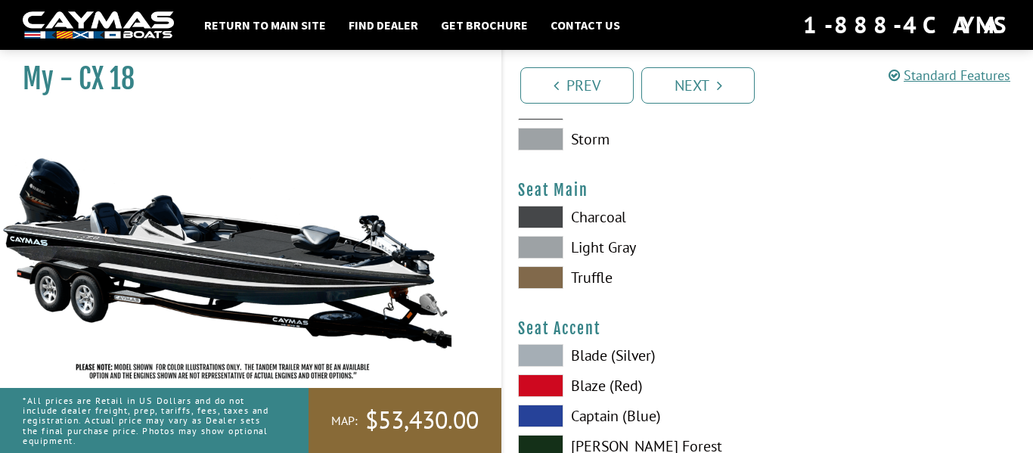
click at [556, 221] on span at bounding box center [540, 217] width 45 height 23
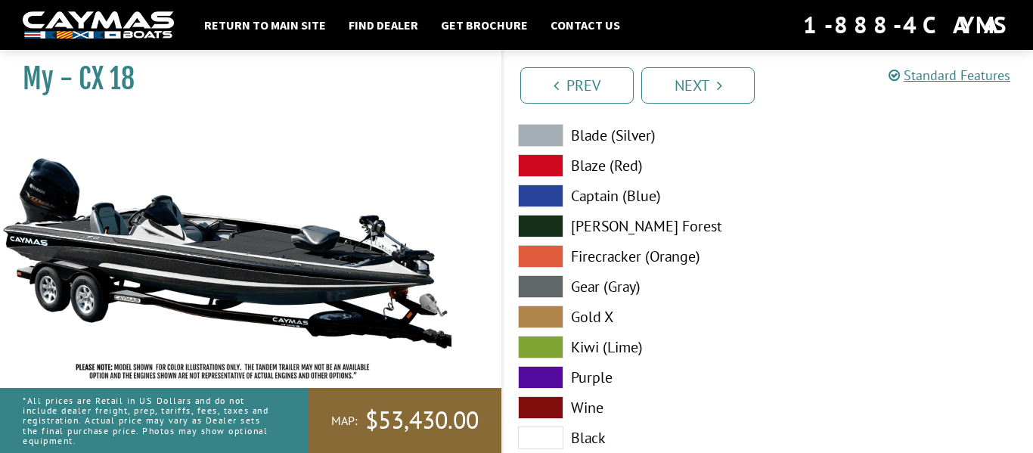
scroll to position [8957, 0]
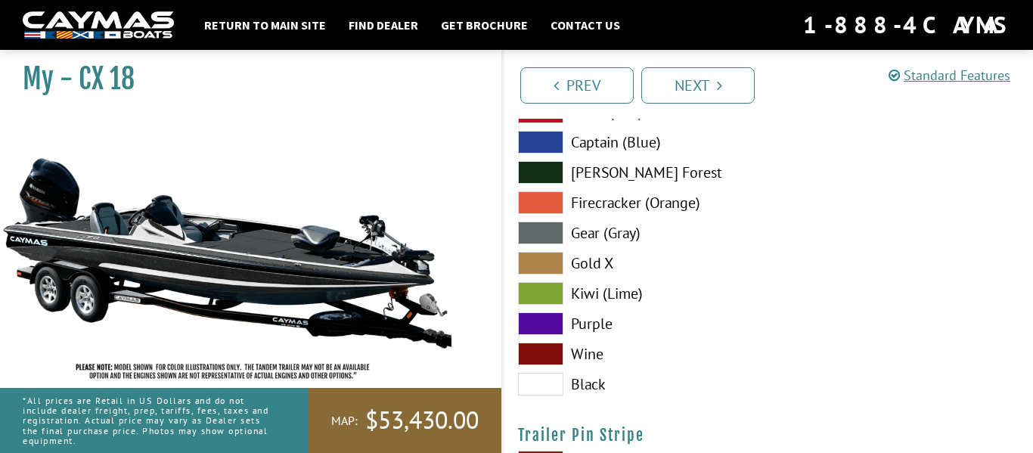
click at [546, 380] on span at bounding box center [540, 384] width 45 height 23
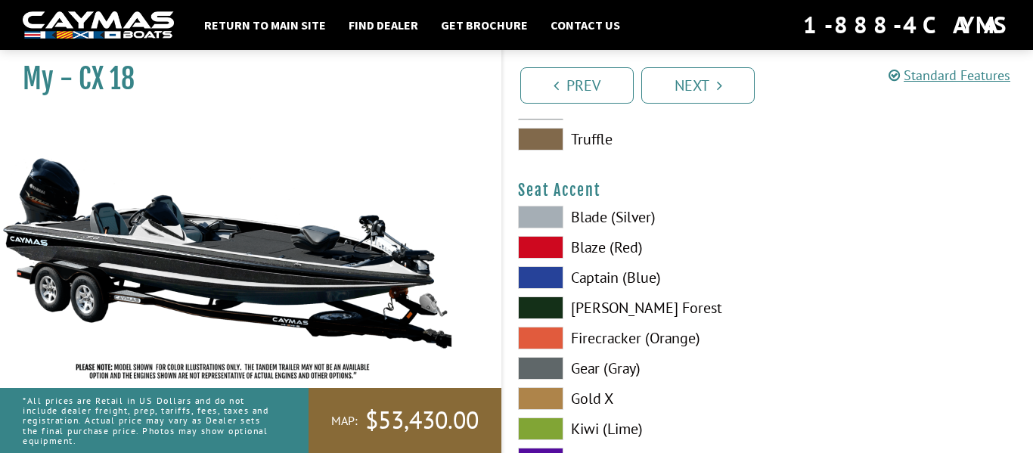
scroll to position [8815, 0]
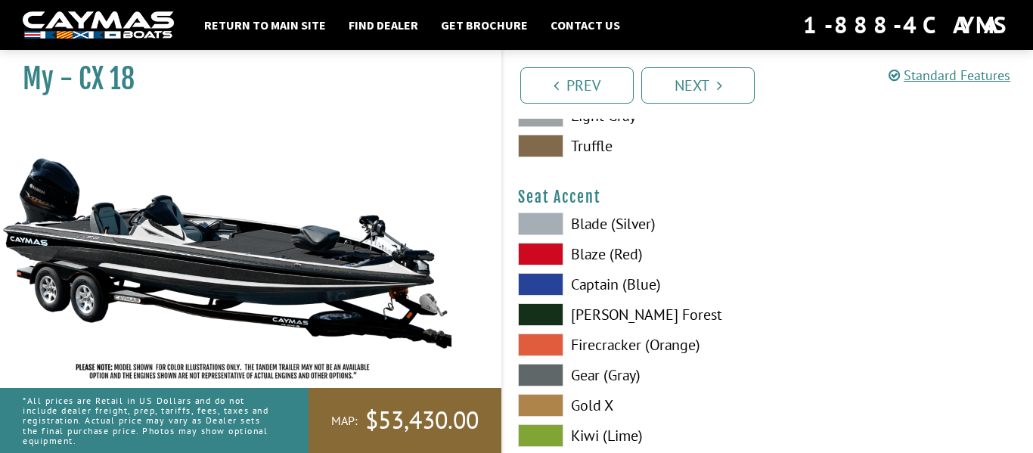
click at [541, 230] on span at bounding box center [540, 224] width 45 height 23
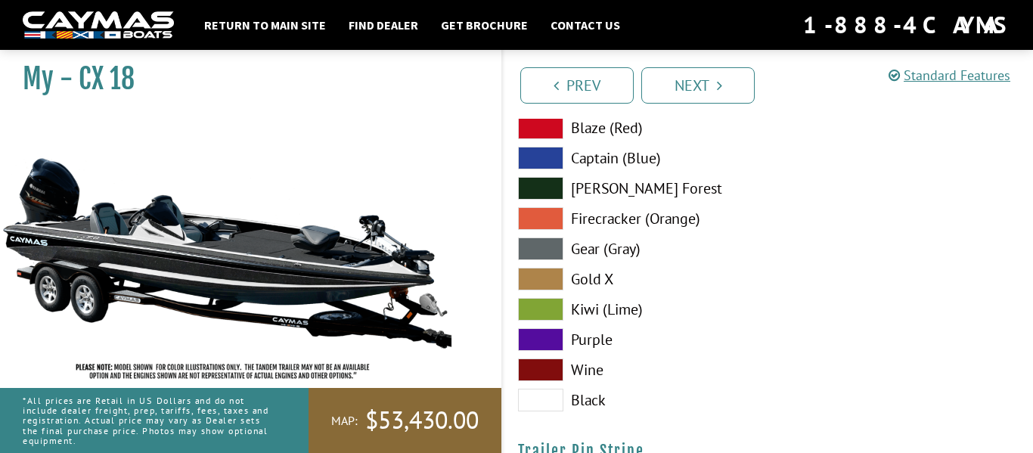
scroll to position [8939, 0]
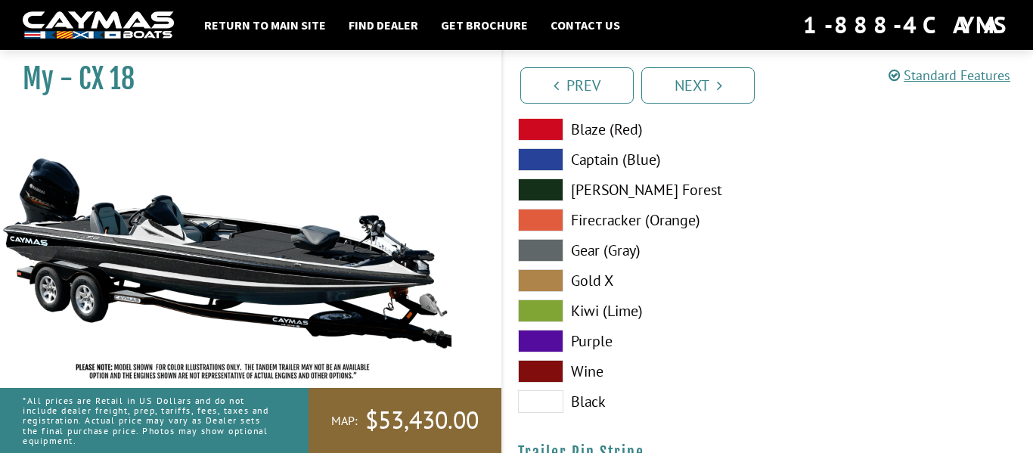
click at [534, 183] on div "Blade (Silver) Blaze (Red) Captain (Blue) [PERSON_NAME][GEOGRAPHIC_DATA] Firecr…" at bounding box center [635, 254] width 265 height 333
click at [534, 188] on span at bounding box center [540, 189] width 45 height 23
click at [514, 277] on div "Blade (Silver) Blaze (Red) Captain (Blue) [PERSON_NAME][GEOGRAPHIC_DATA] Firecr…" at bounding box center [635, 254] width 265 height 333
click at [541, 244] on span at bounding box center [540, 250] width 45 height 23
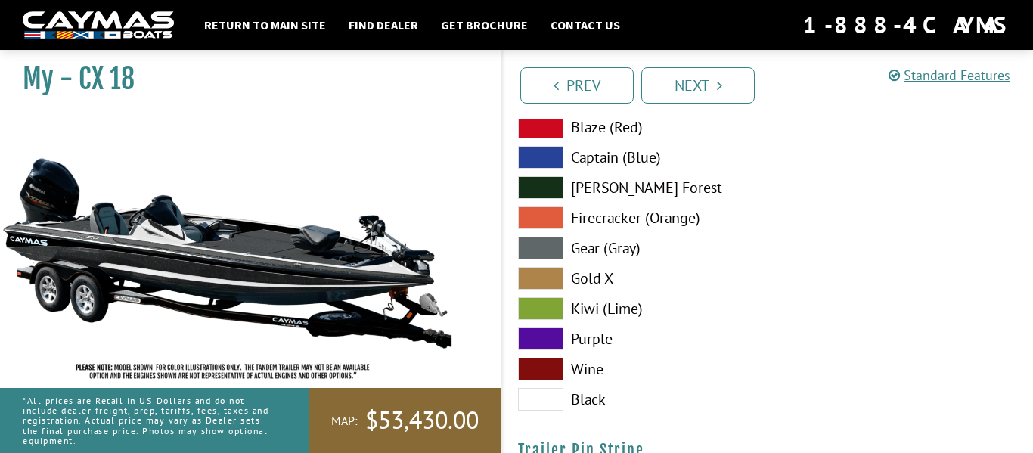
scroll to position [8956, 0]
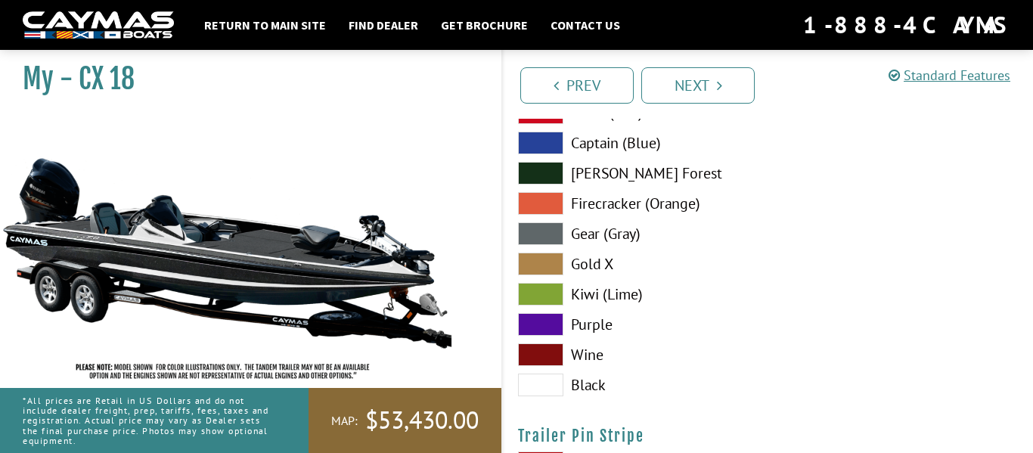
click at [545, 390] on span at bounding box center [540, 385] width 45 height 23
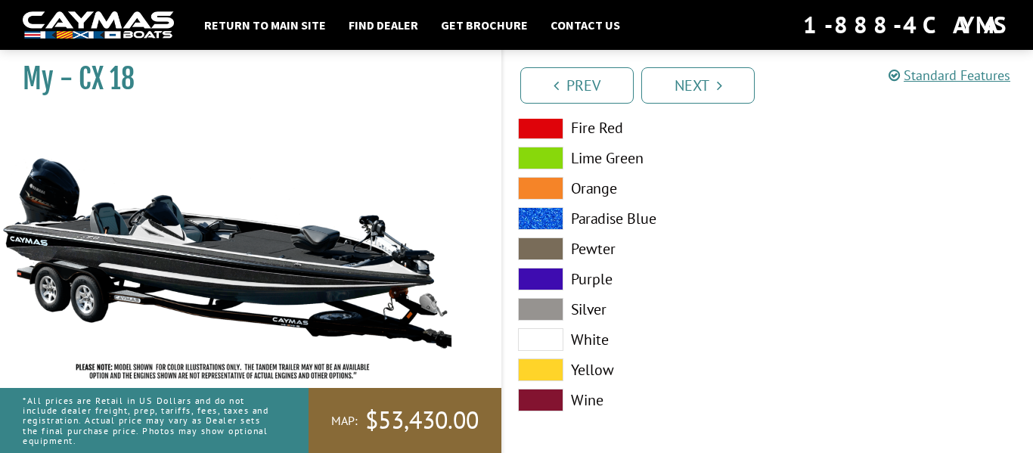
scroll to position [9324, 0]
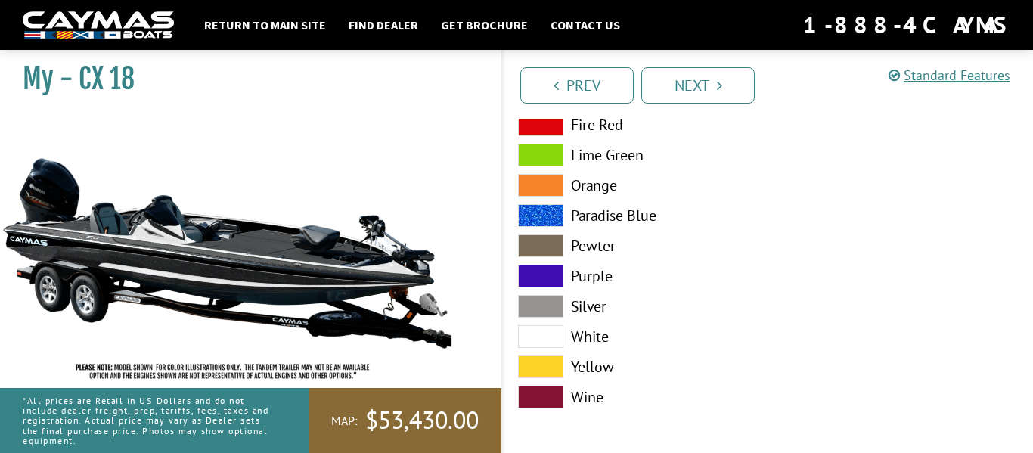
click at [529, 339] on span at bounding box center [540, 336] width 45 height 23
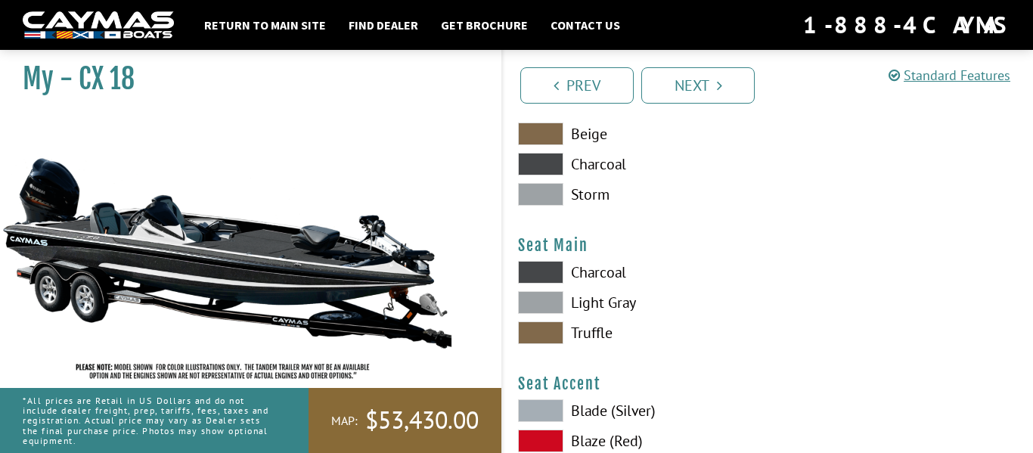
scroll to position [8633, 0]
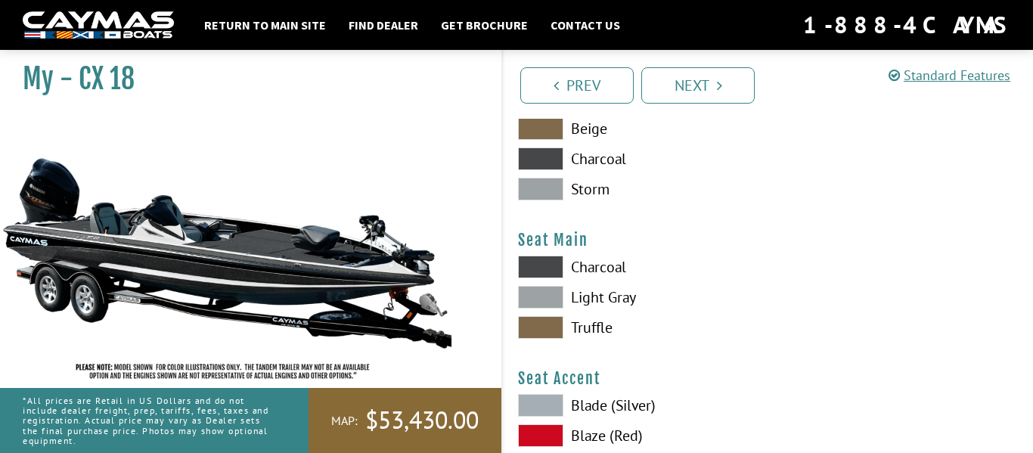
click at [551, 289] on span at bounding box center [540, 297] width 45 height 23
click at [541, 325] on span at bounding box center [540, 327] width 45 height 23
click at [549, 305] on span at bounding box center [540, 297] width 45 height 23
click at [550, 292] on span at bounding box center [540, 297] width 45 height 23
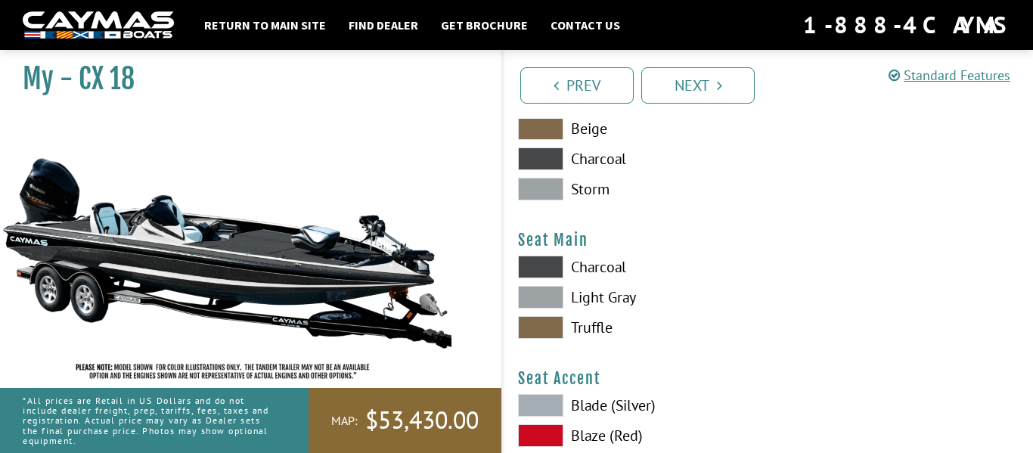
click at [548, 320] on span at bounding box center [540, 327] width 45 height 23
click at [551, 300] on span at bounding box center [540, 297] width 45 height 23
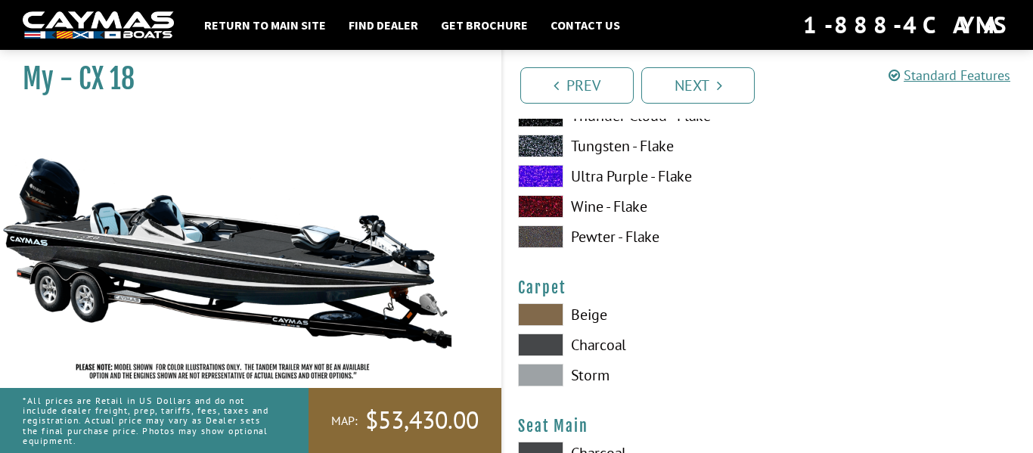
scroll to position [8454, 0]
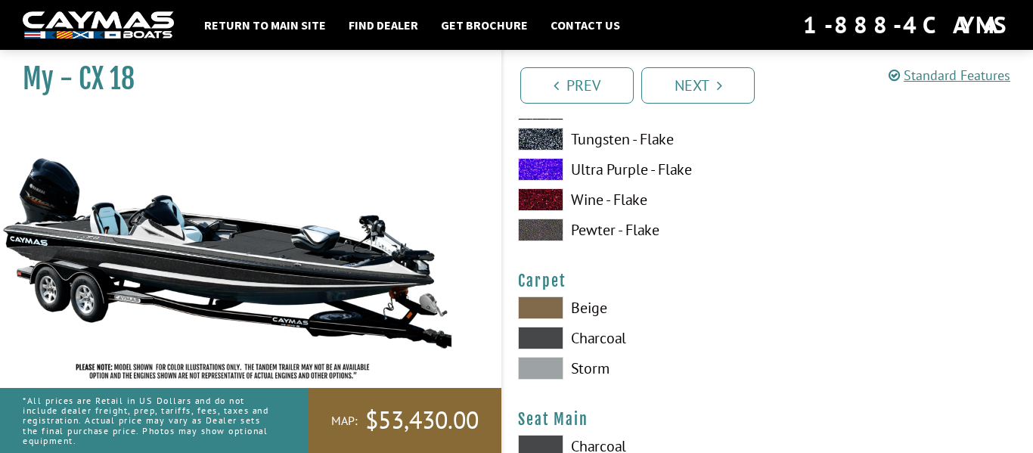
click at [547, 307] on span at bounding box center [540, 307] width 45 height 23
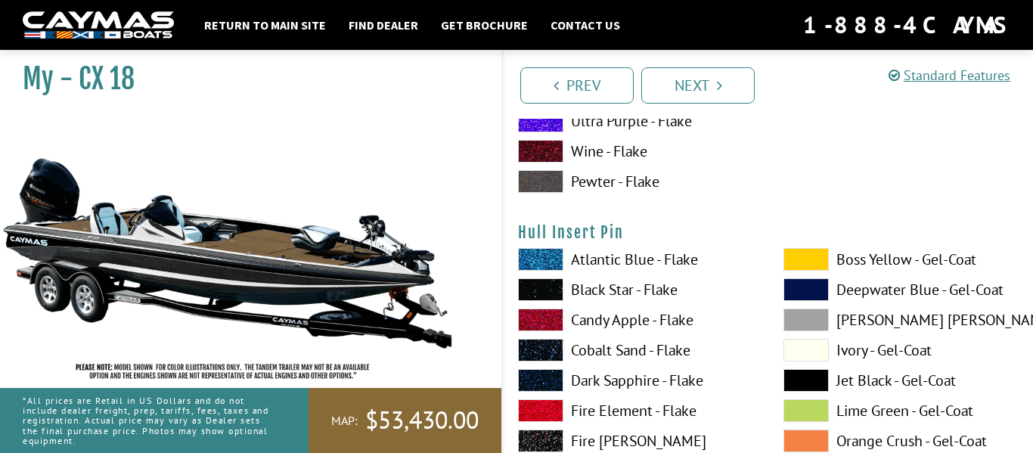
scroll to position [7883, 0]
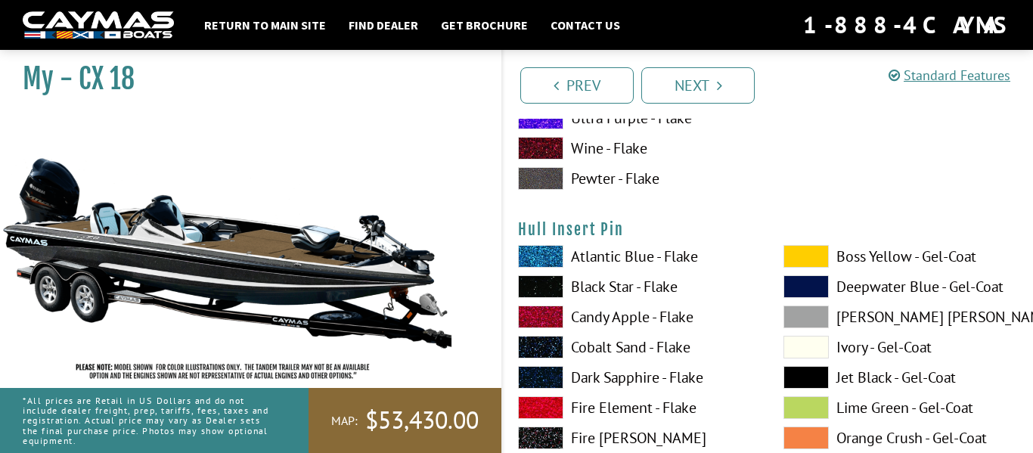
click at [541, 259] on span at bounding box center [540, 256] width 45 height 23
click at [548, 308] on span at bounding box center [540, 317] width 45 height 23
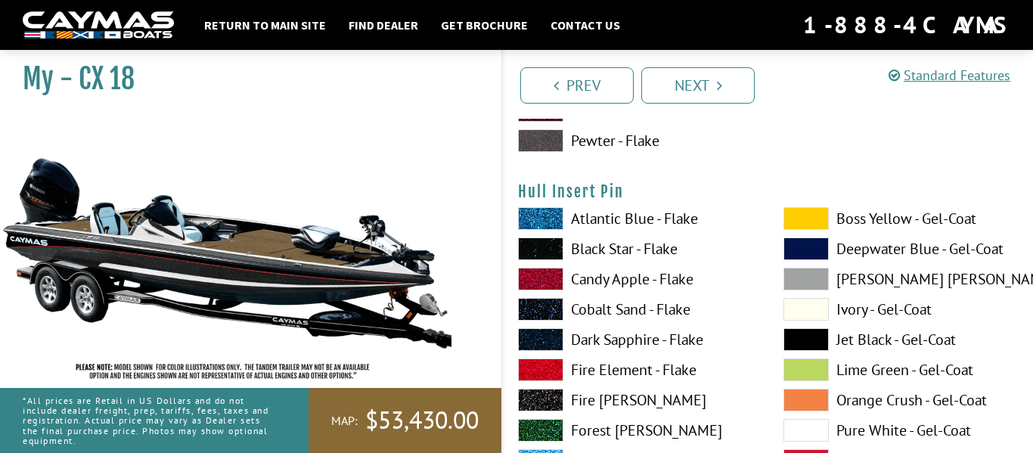
scroll to position [7924, 0]
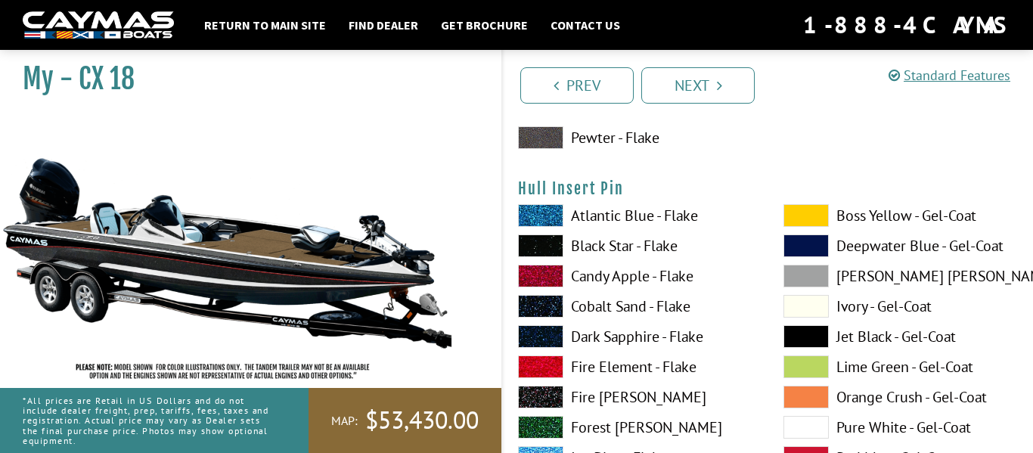
click at [806, 305] on span at bounding box center [806, 306] width 45 height 23
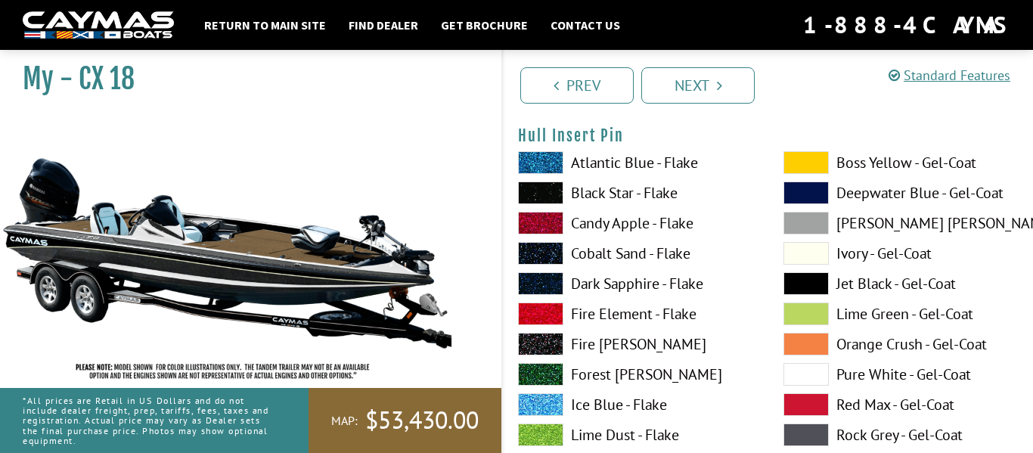
scroll to position [7977, 0]
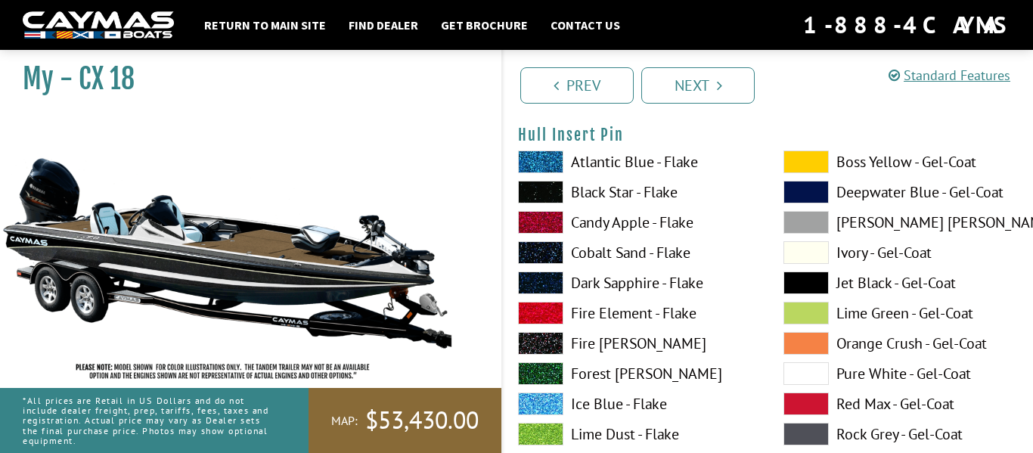
click at [812, 372] on span at bounding box center [806, 373] width 45 height 23
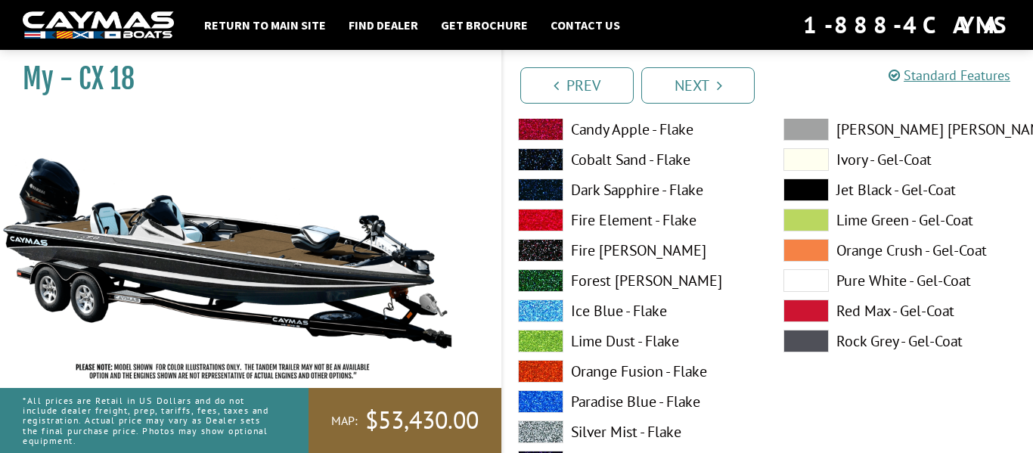
scroll to position [8058, 0]
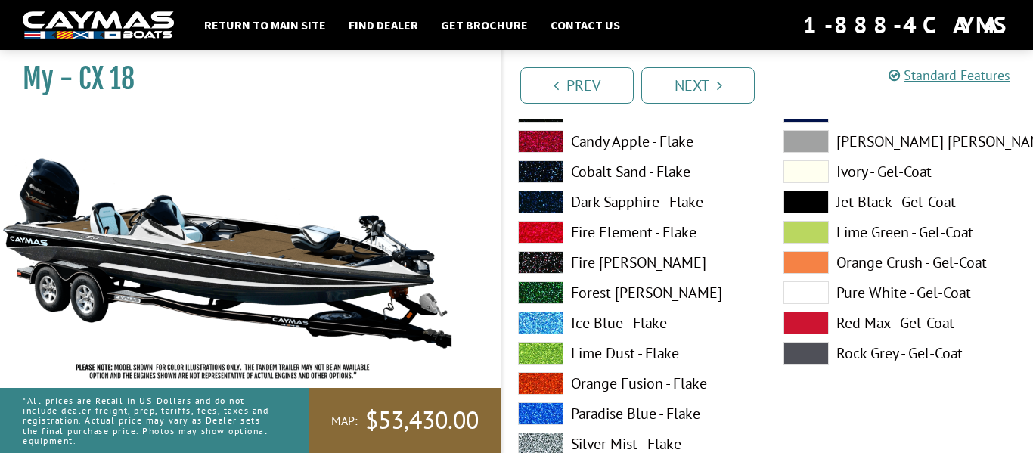
click at [802, 205] on span at bounding box center [806, 202] width 45 height 23
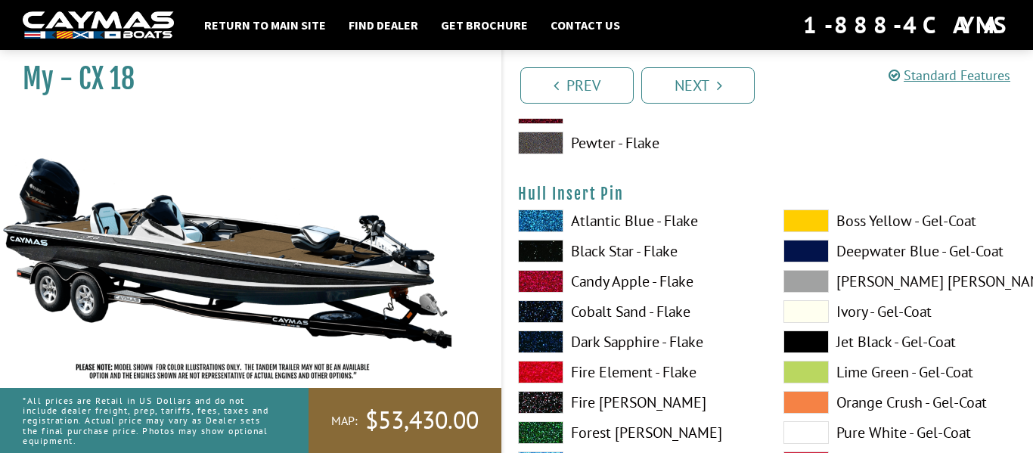
scroll to position [7917, 0]
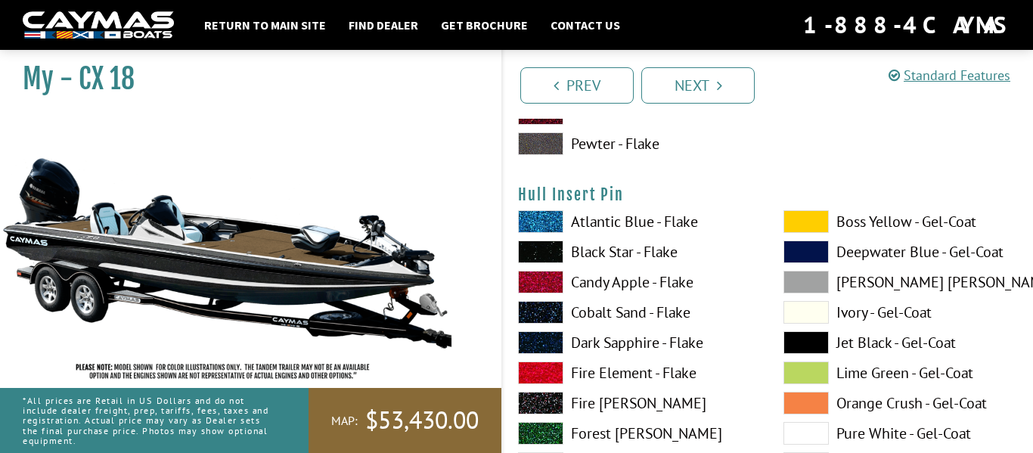
click at [554, 260] on span at bounding box center [540, 252] width 45 height 23
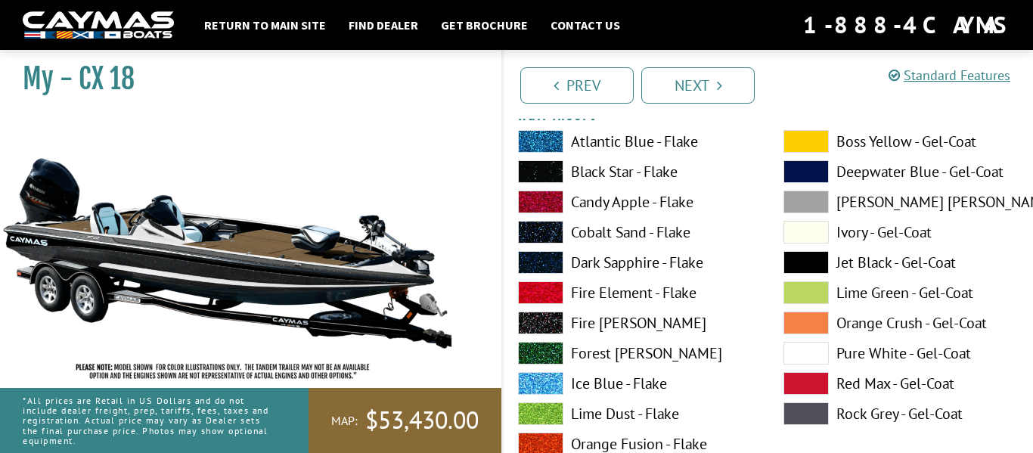
scroll to position [7373, 0]
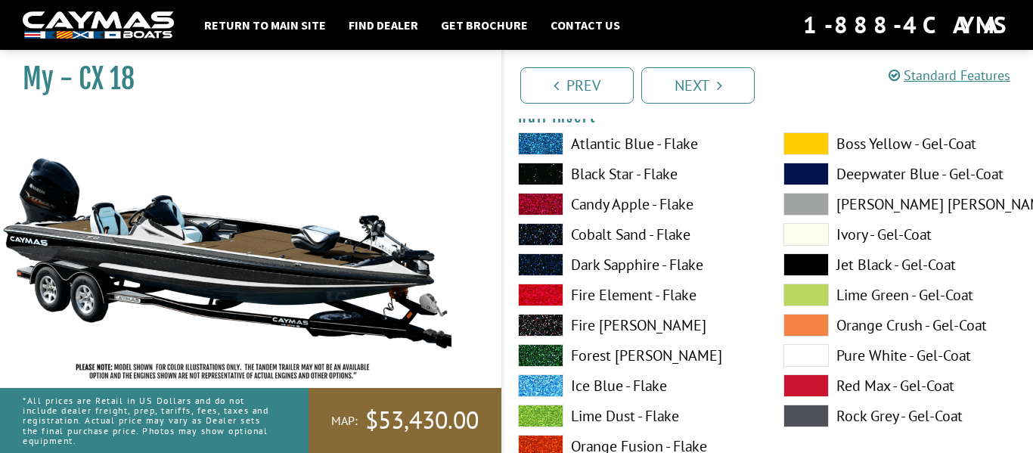
click at [553, 169] on span at bounding box center [540, 174] width 45 height 23
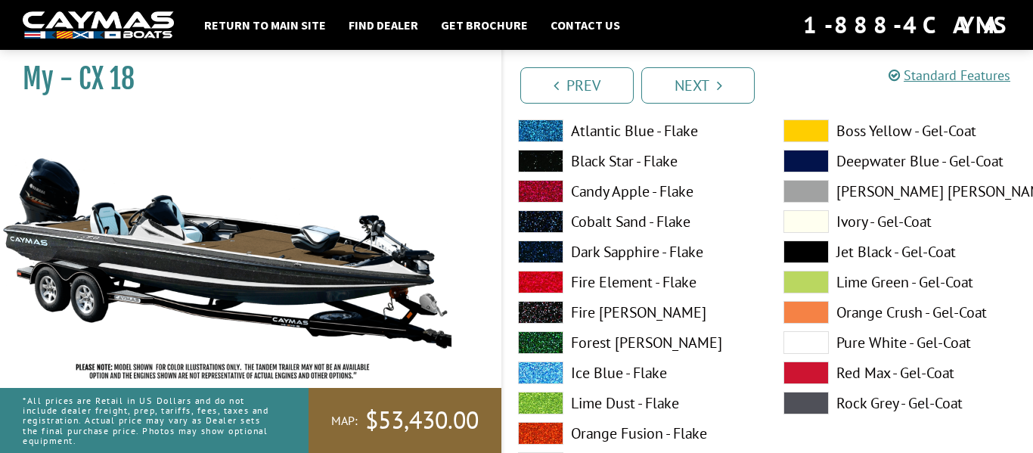
scroll to position [6756, 0]
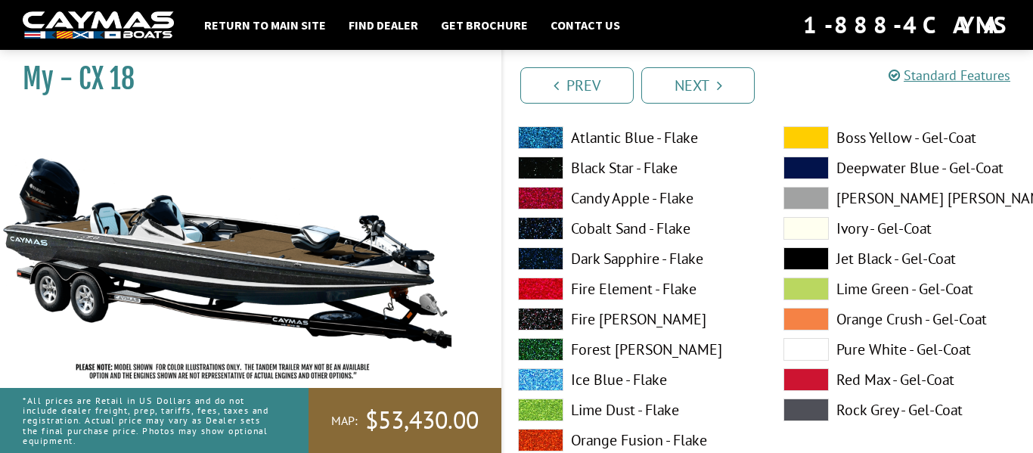
click at [557, 168] on span at bounding box center [540, 168] width 45 height 23
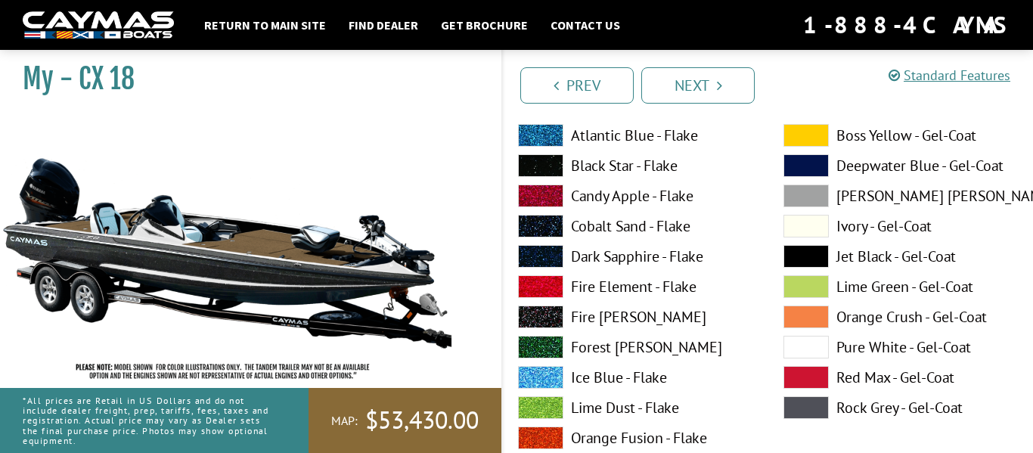
scroll to position [6123, 0]
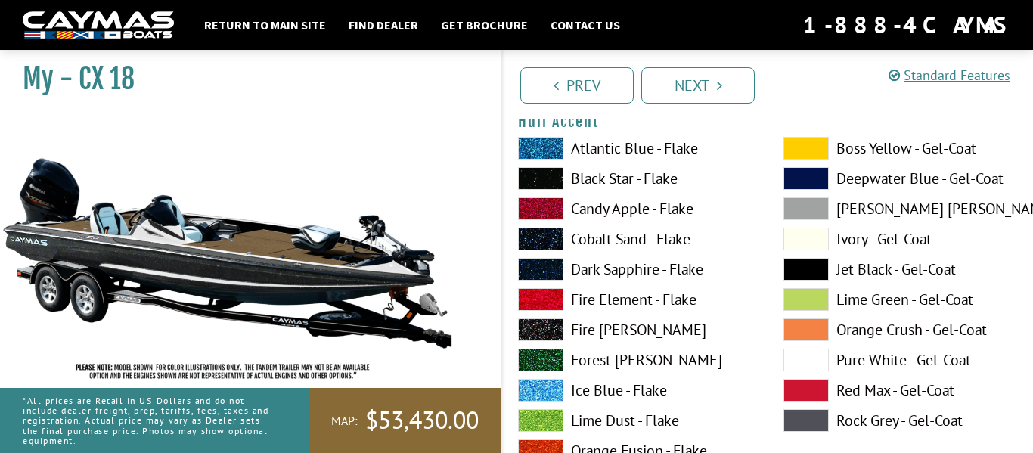
click at [554, 172] on span at bounding box center [540, 178] width 45 height 23
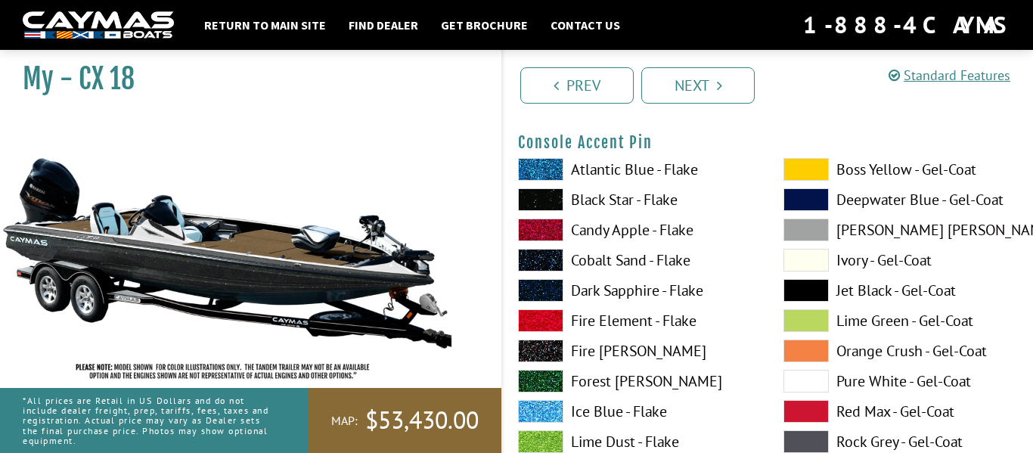
click at [556, 213] on div "Atlantic Blue - Flake Black Star - Flake Candy Apple - Flake Cobalt Sand - Flak…" at bounding box center [635, 445] width 265 height 575
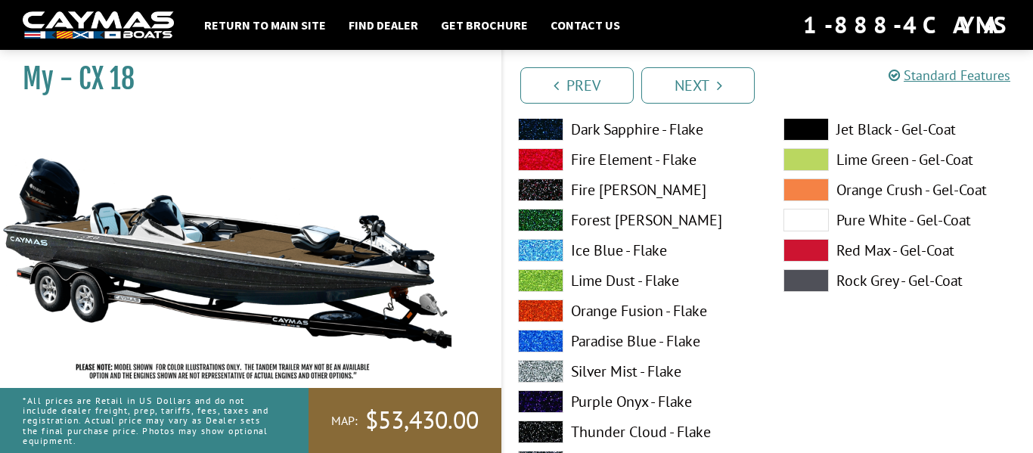
scroll to position [4379, 0]
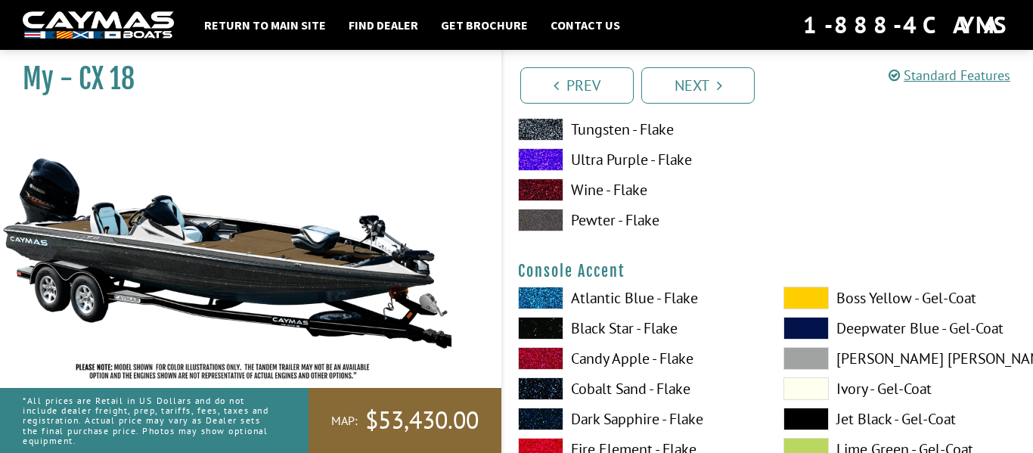
click at [544, 321] on span at bounding box center [540, 328] width 45 height 23
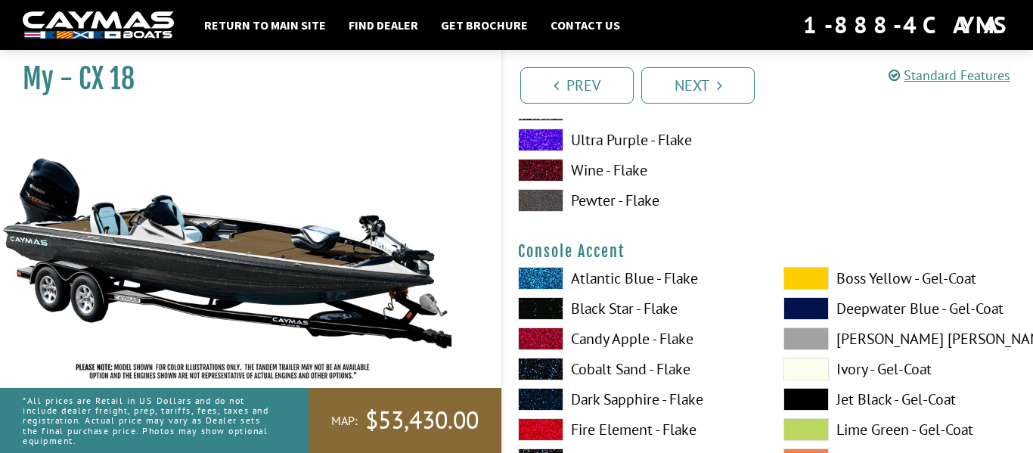
click at [540, 312] on span at bounding box center [540, 308] width 45 height 23
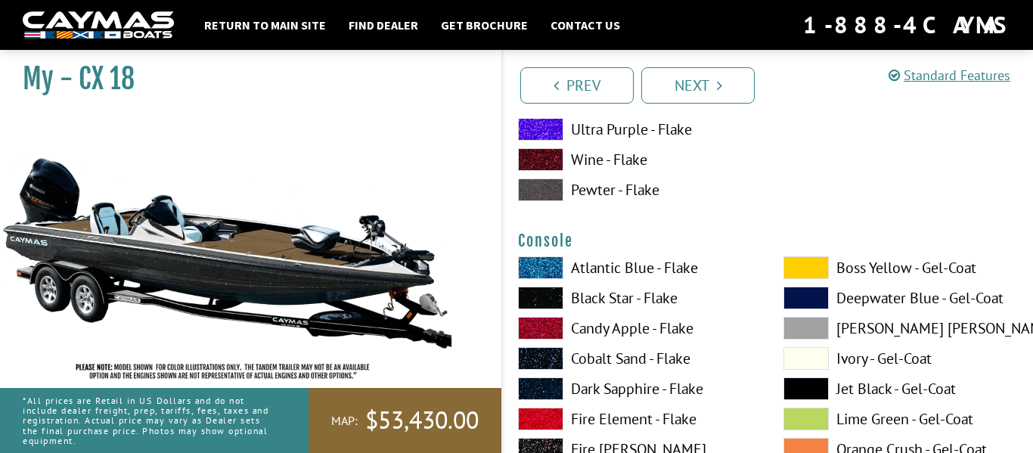
scroll to position [3772, 0]
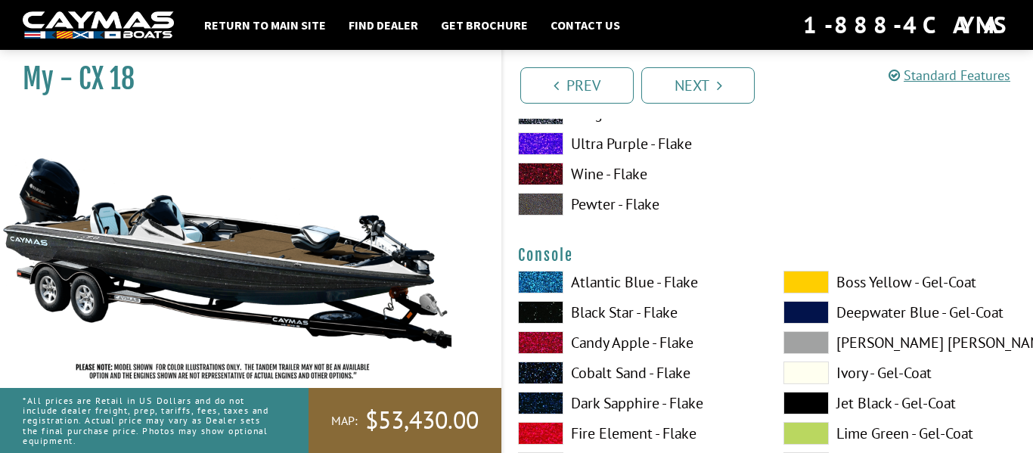
click at [548, 314] on span at bounding box center [540, 312] width 45 height 23
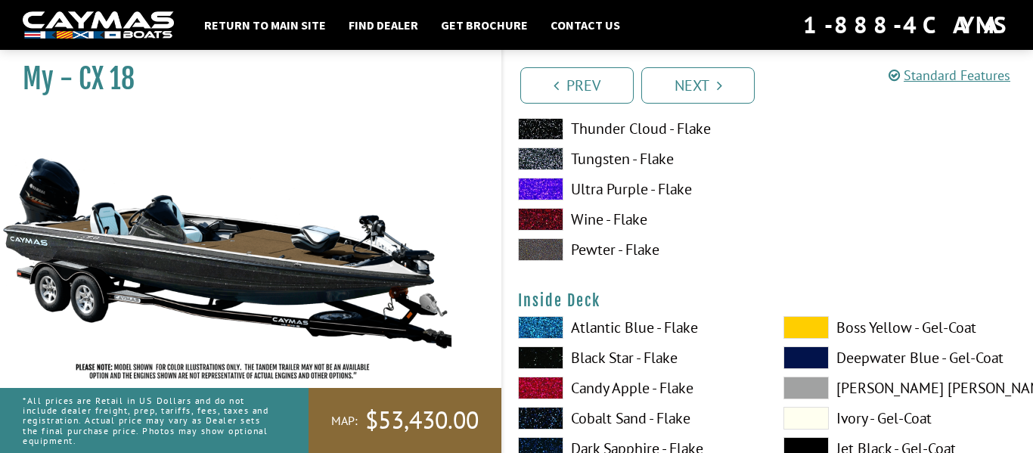
scroll to position [3089, 0]
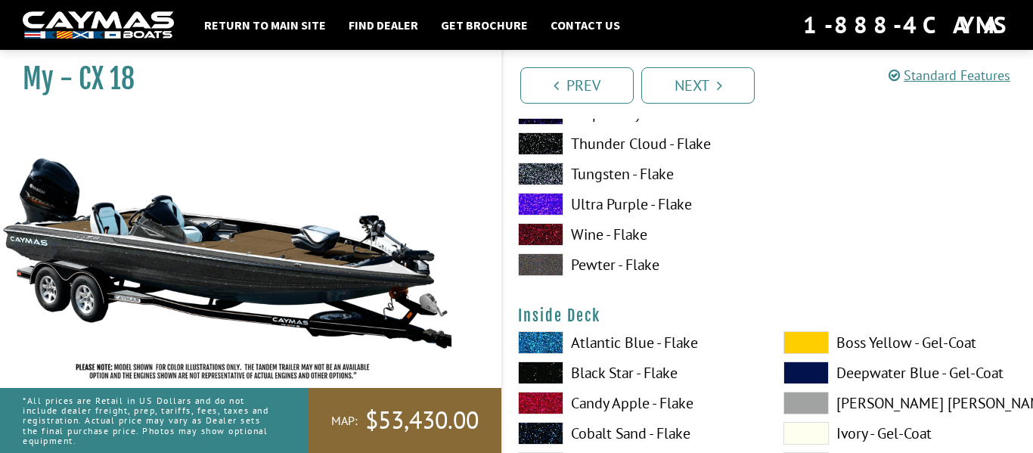
click at [548, 365] on span at bounding box center [540, 373] width 45 height 23
click at [559, 374] on span at bounding box center [540, 373] width 45 height 23
click at [557, 371] on span at bounding box center [540, 373] width 45 height 23
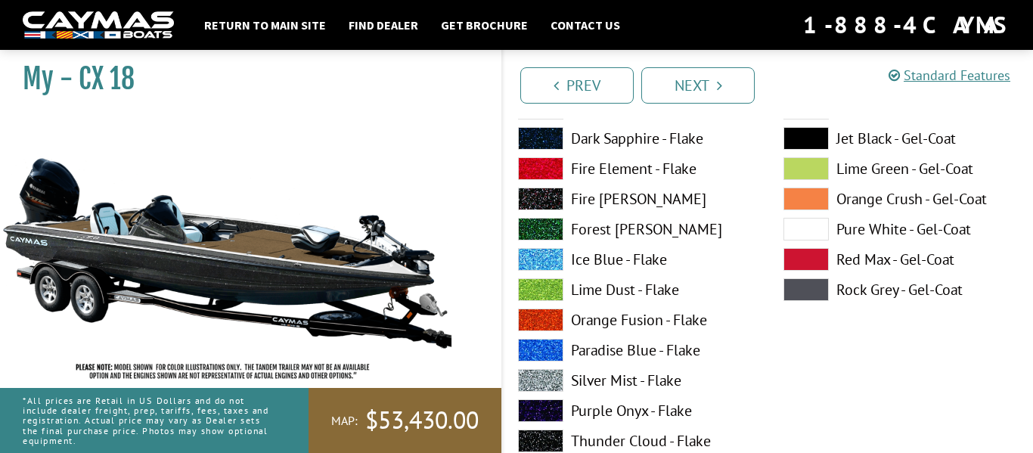
scroll to position [2668, 0]
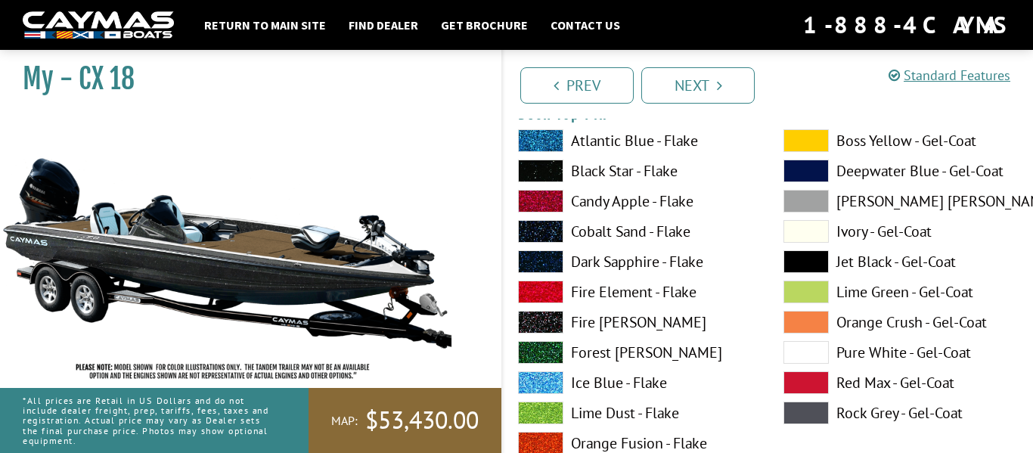
click at [554, 179] on span at bounding box center [540, 171] width 45 height 23
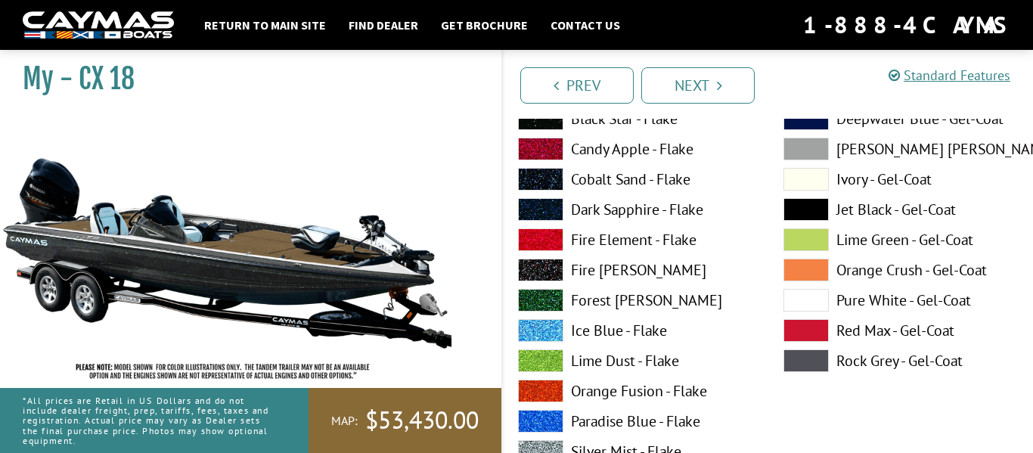
scroll to position [2056, 0]
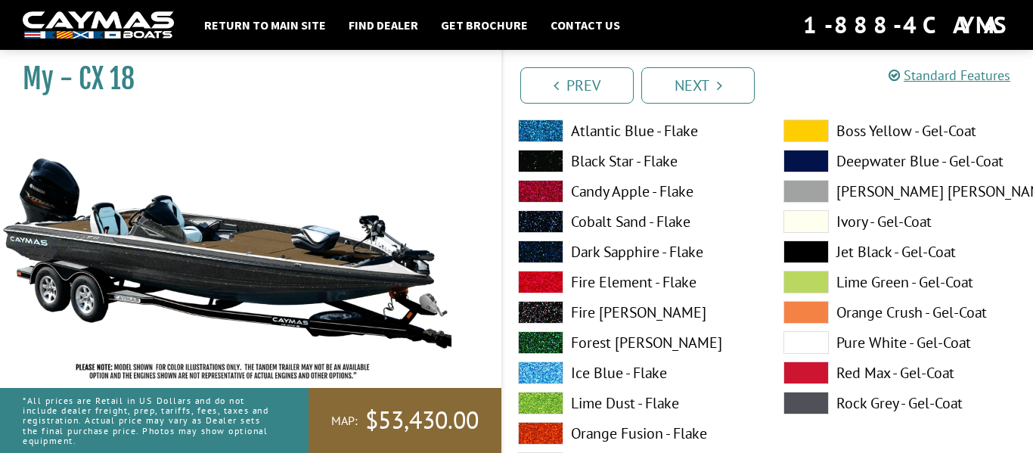
click at [557, 163] on span at bounding box center [540, 161] width 45 height 23
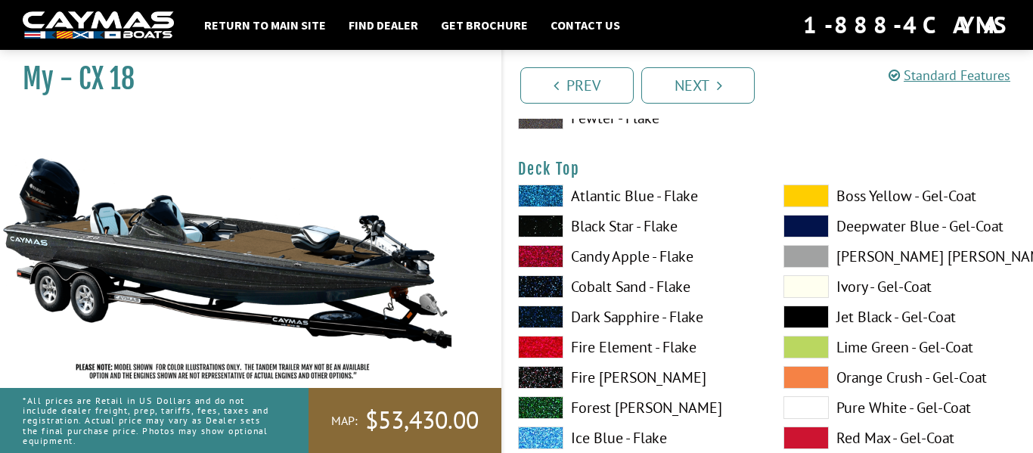
scroll to position [1985, 0]
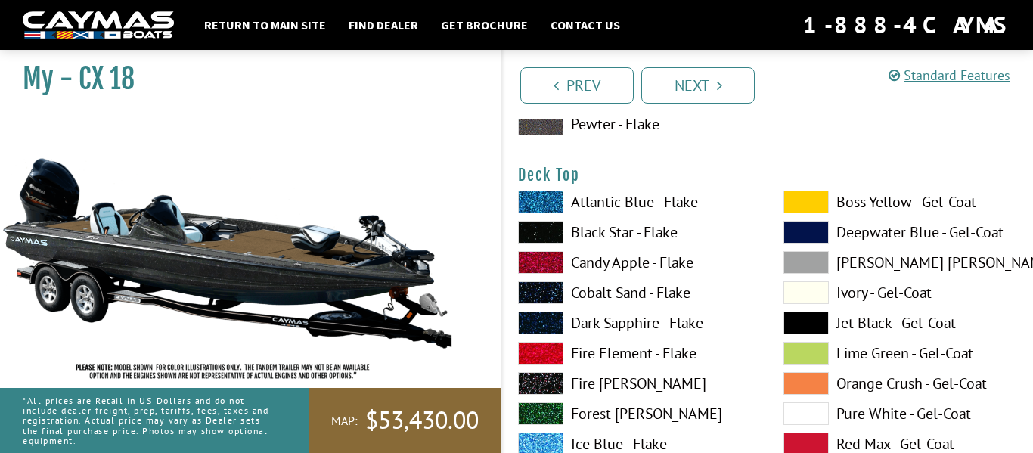
click at [563, 295] on span at bounding box center [540, 292] width 45 height 23
click at [540, 225] on span at bounding box center [540, 232] width 45 height 23
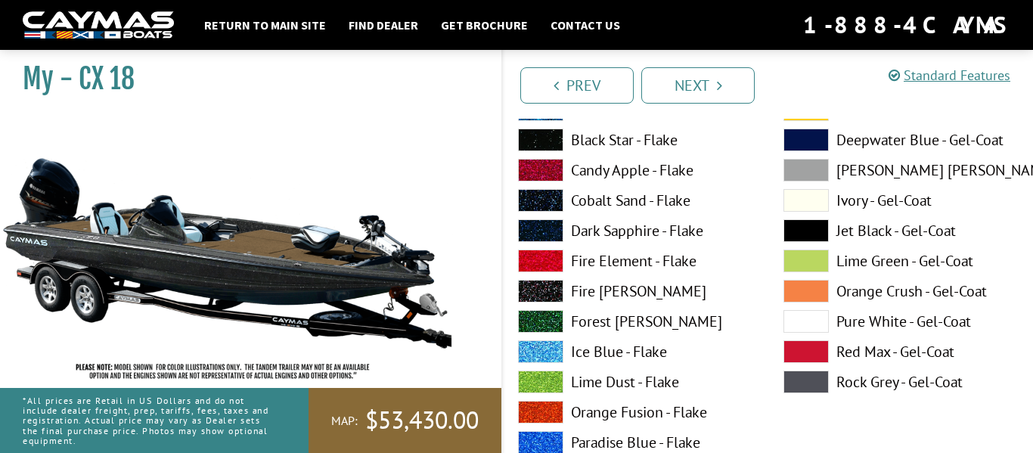
scroll to position [2078, 0]
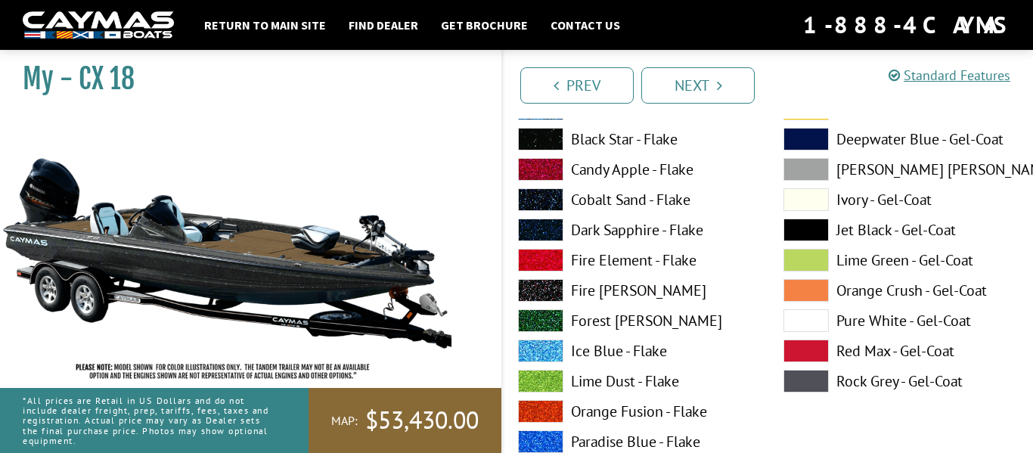
click at [557, 287] on span at bounding box center [540, 290] width 45 height 23
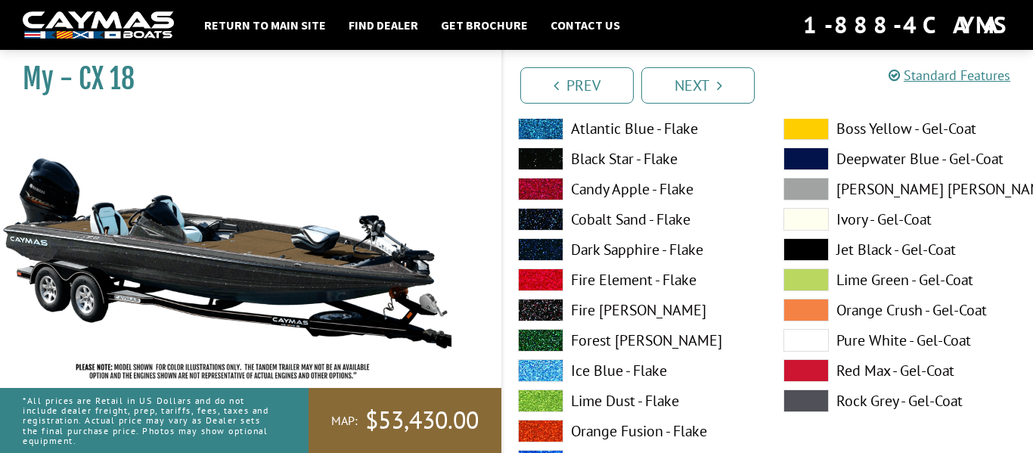
scroll to position [2054, 0]
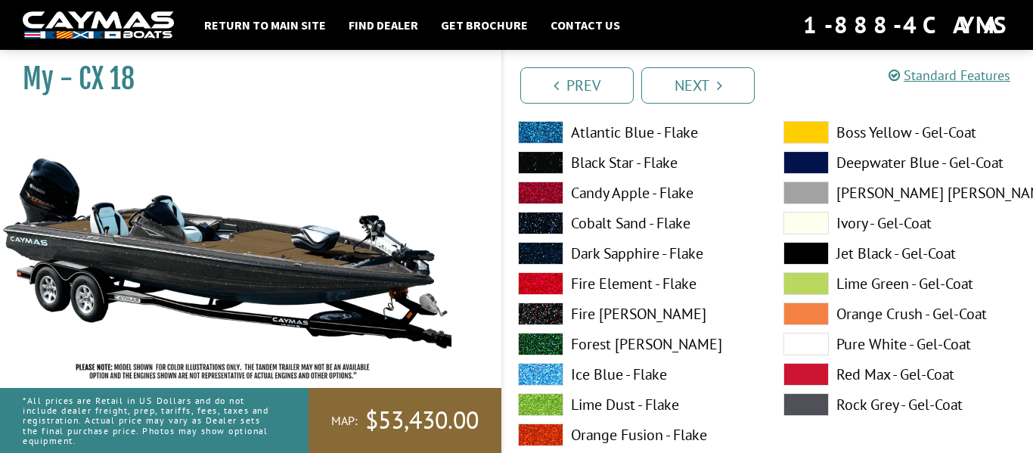
click at [547, 166] on span at bounding box center [540, 162] width 45 height 23
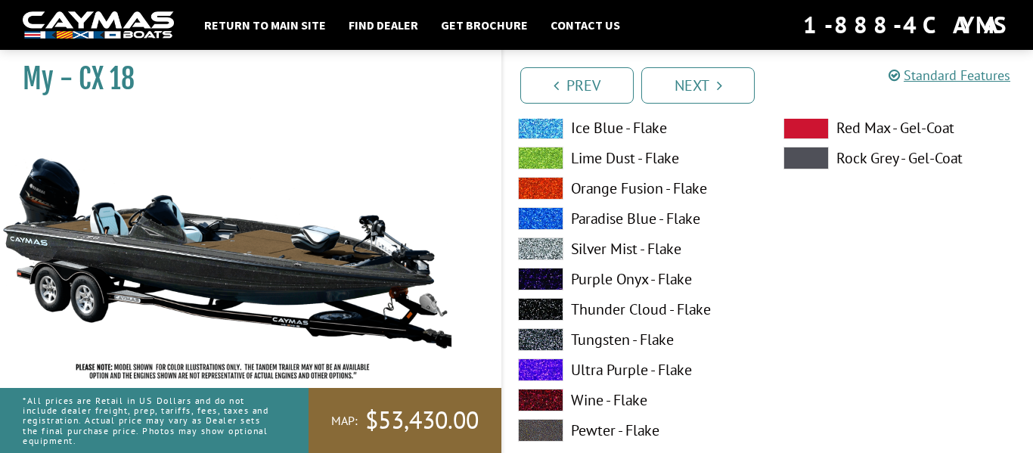
scroll to position [2368, 0]
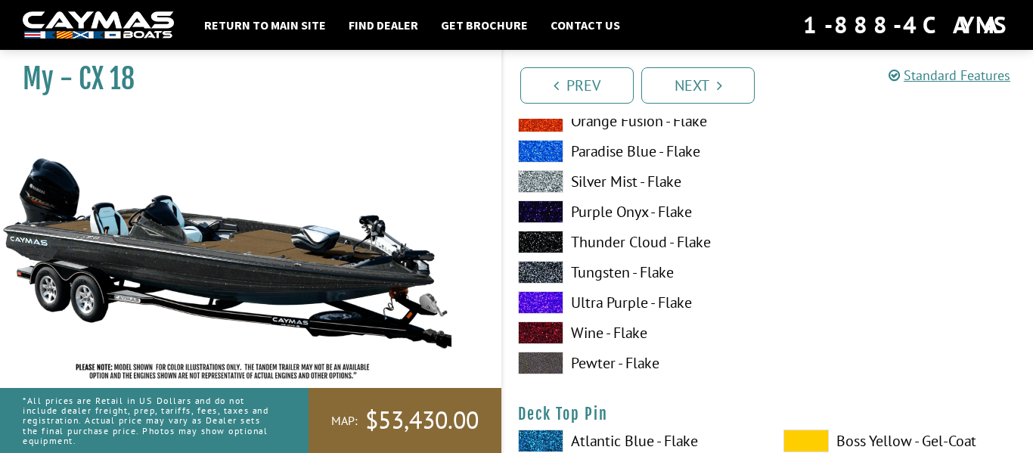
click at [545, 245] on span at bounding box center [540, 242] width 45 height 23
click at [539, 262] on span at bounding box center [540, 272] width 45 height 23
click at [549, 239] on span at bounding box center [540, 242] width 45 height 23
click at [552, 304] on span at bounding box center [540, 302] width 45 height 23
click at [549, 318] on div "Atlantic Blue - Flake Black Star - Flake Candy Apple - Flake Cobalt Sand - Flak…" at bounding box center [635, 94] width 265 height 575
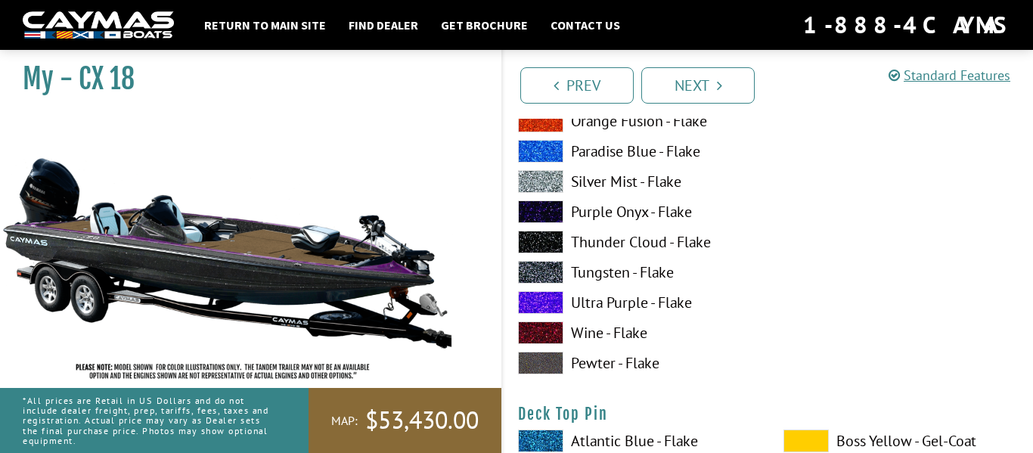
click at [550, 329] on span at bounding box center [540, 332] width 45 height 23
click at [542, 358] on span at bounding box center [540, 363] width 45 height 23
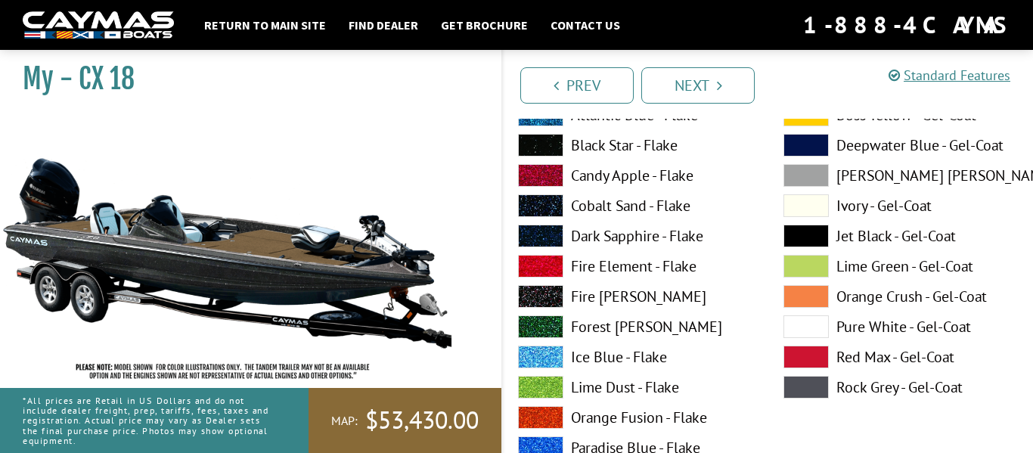
scroll to position [2001, 0]
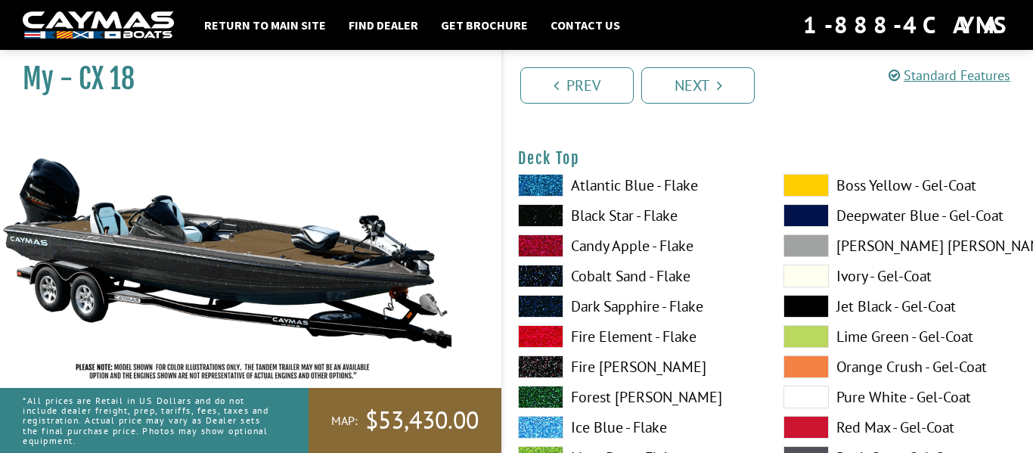
click at [542, 211] on span at bounding box center [540, 215] width 45 height 23
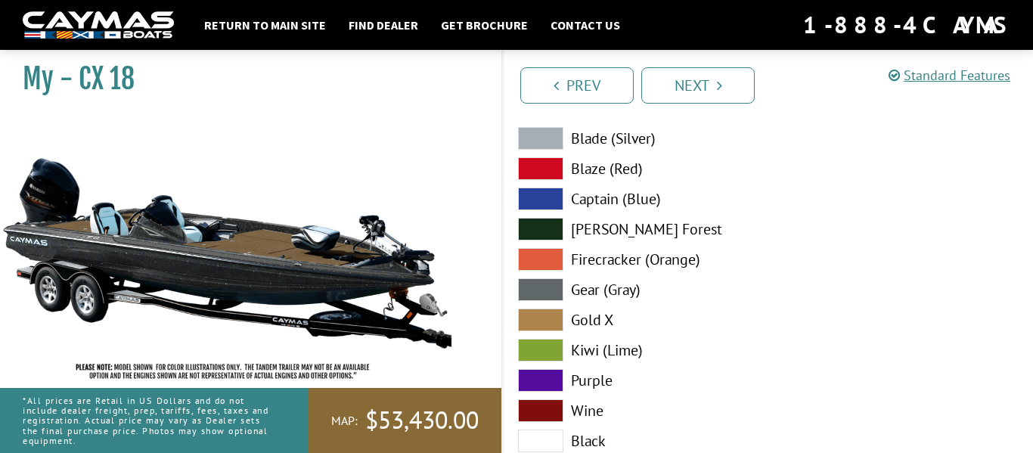
scroll to position [8918, 0]
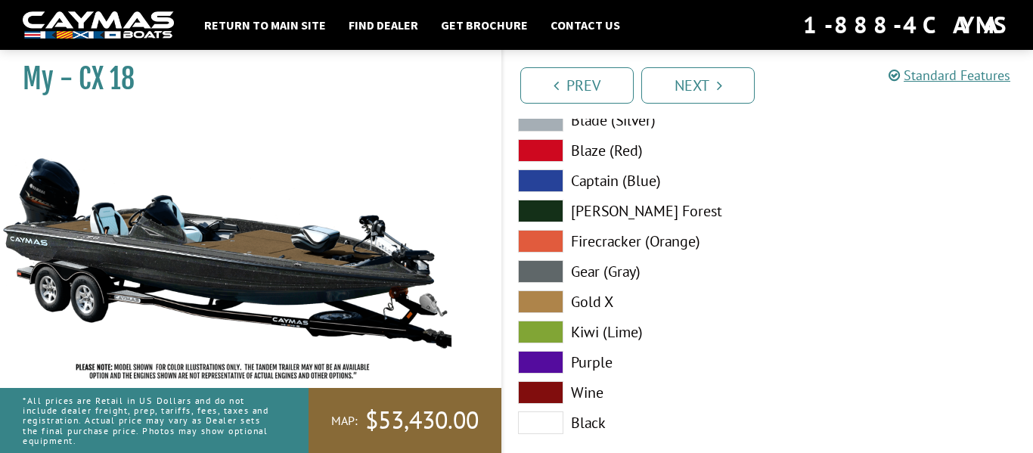
click at [545, 293] on span at bounding box center [540, 301] width 45 height 23
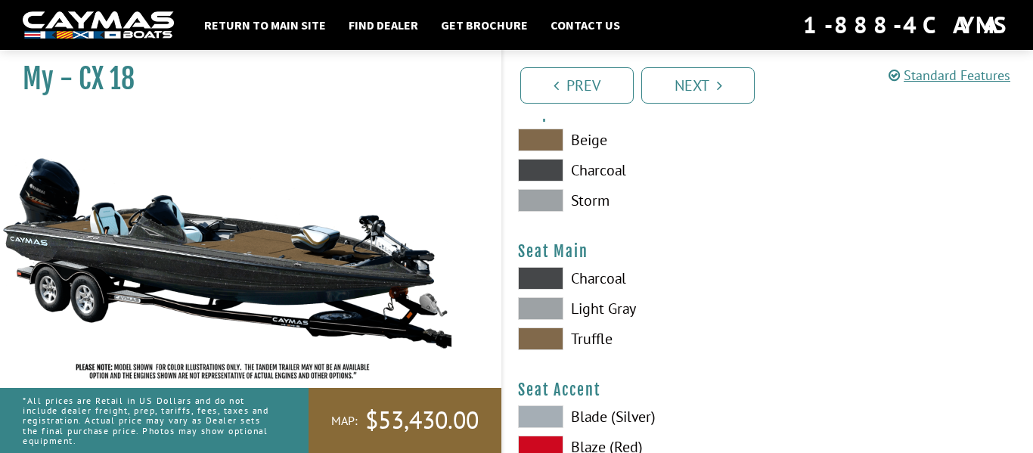
scroll to position [8648, 0]
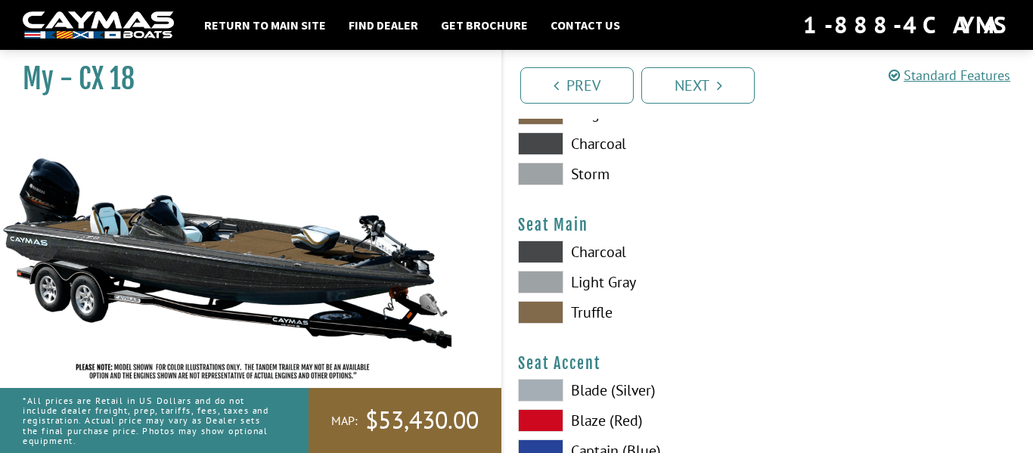
click at [539, 241] on span at bounding box center [540, 252] width 45 height 23
click at [545, 319] on span at bounding box center [540, 312] width 45 height 23
click at [529, 248] on span at bounding box center [540, 252] width 45 height 23
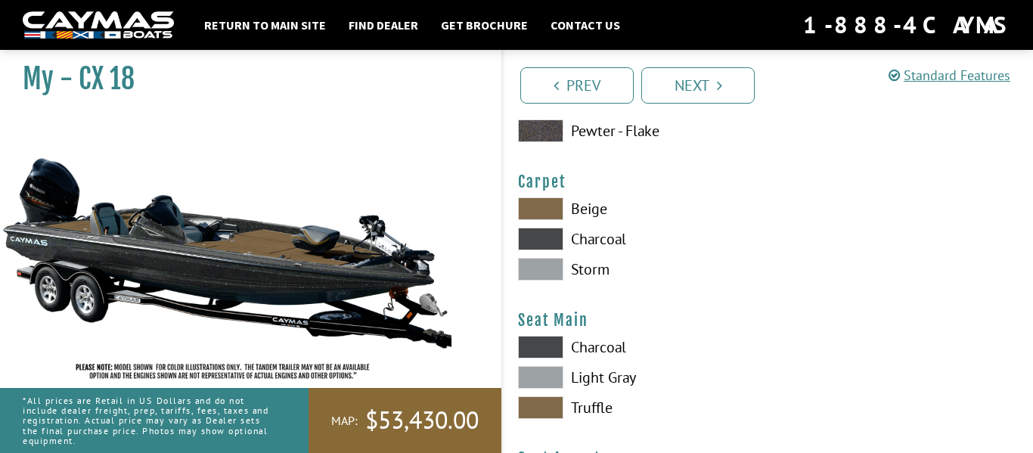
scroll to position [8551, 0]
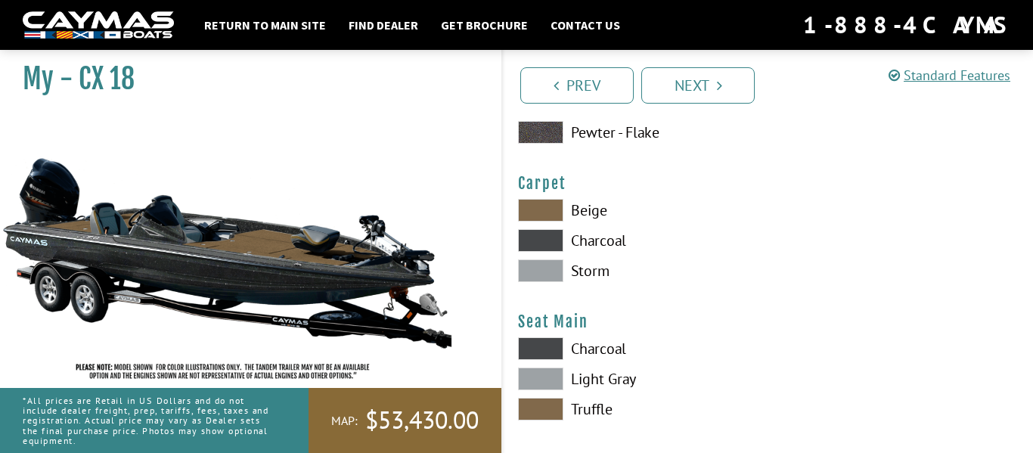
click at [542, 270] on span at bounding box center [540, 270] width 45 height 23
click at [557, 213] on span at bounding box center [540, 210] width 45 height 23
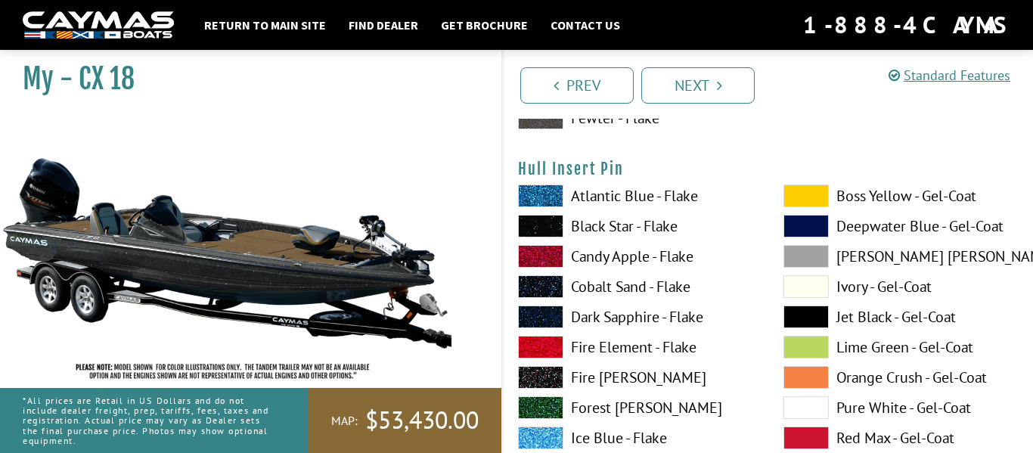
scroll to position [7922, 0]
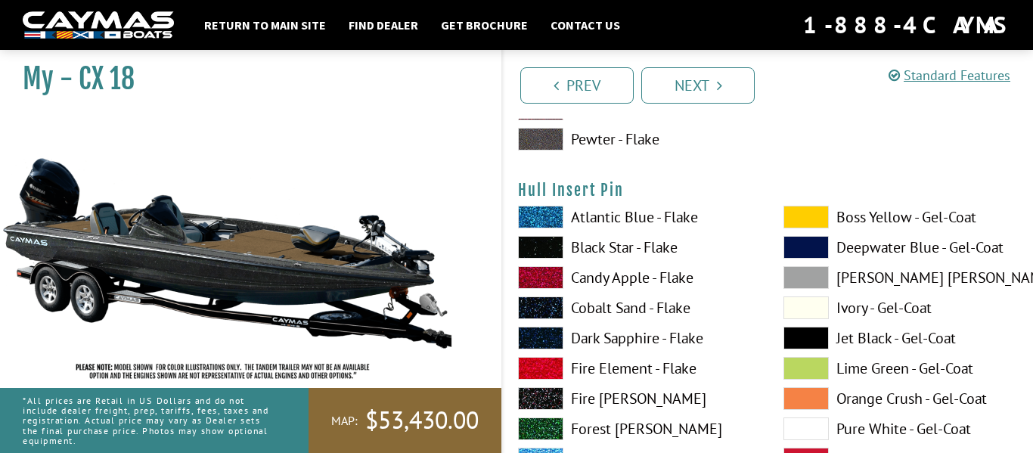
click at [801, 429] on span at bounding box center [806, 429] width 45 height 23
click at [803, 427] on span at bounding box center [806, 429] width 45 height 23
click at [806, 427] on span at bounding box center [806, 429] width 45 height 23
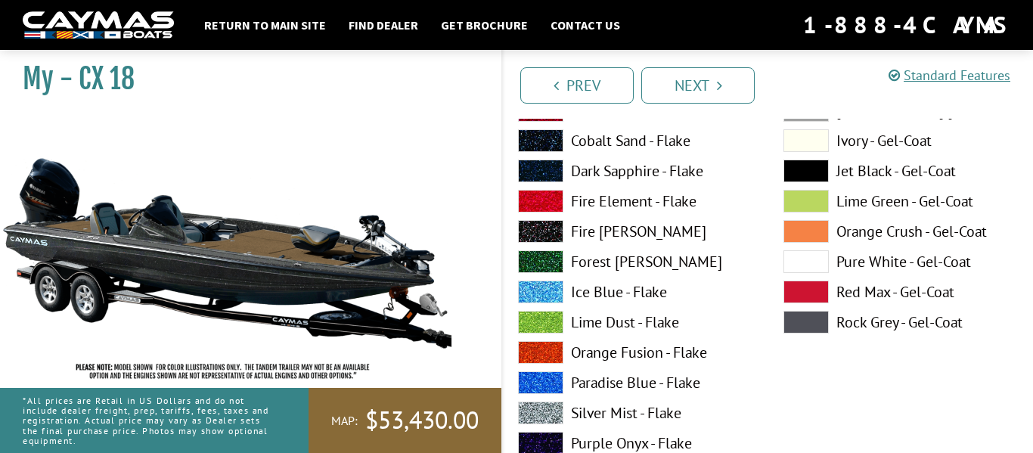
scroll to position [7410, 0]
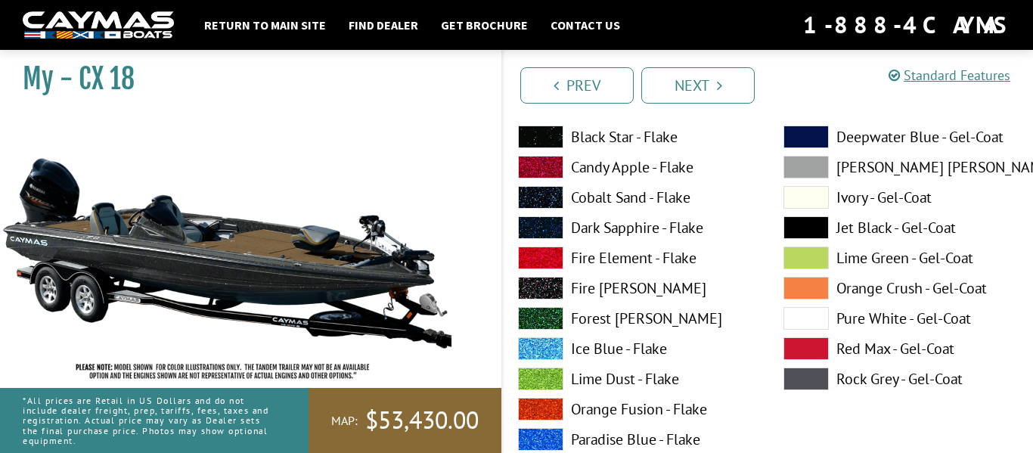
click at [805, 324] on span at bounding box center [806, 318] width 45 height 23
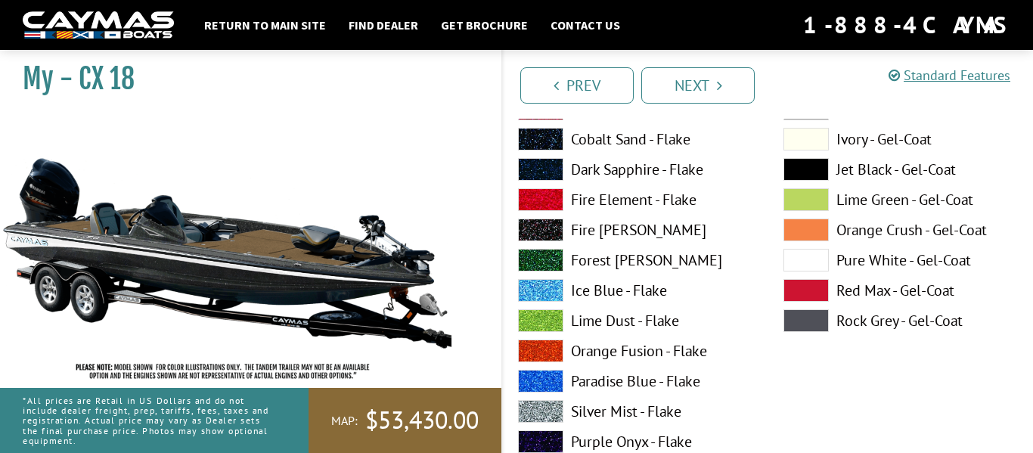
scroll to position [8032, 0]
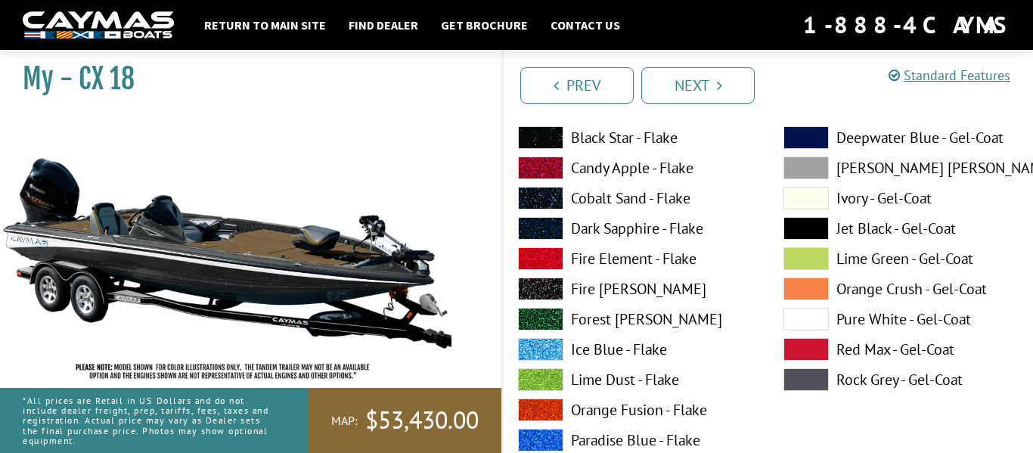
click at [804, 328] on span at bounding box center [806, 319] width 45 height 23
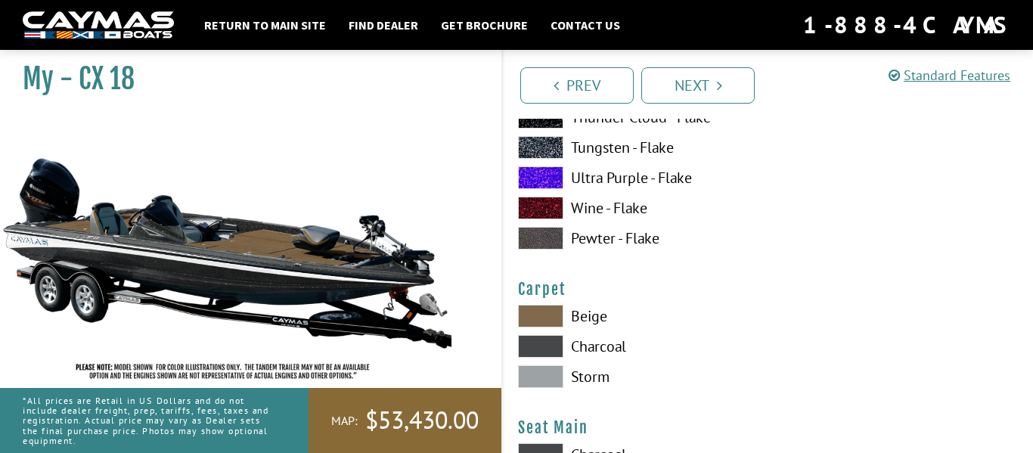
scroll to position [8448, 0]
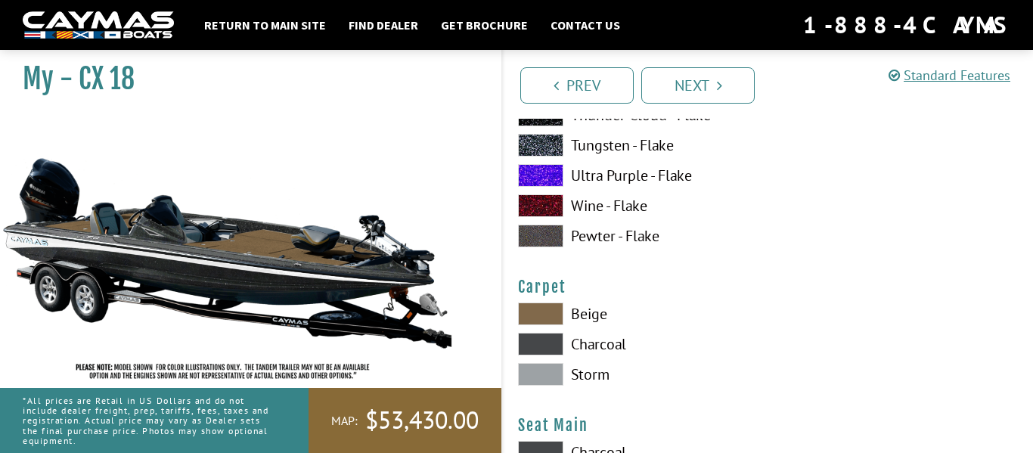
click at [563, 319] on label "Beige" at bounding box center [635, 314] width 235 height 23
click at [544, 342] on span at bounding box center [540, 344] width 45 height 23
click at [551, 367] on span at bounding box center [540, 374] width 45 height 23
click at [553, 322] on span at bounding box center [540, 314] width 45 height 23
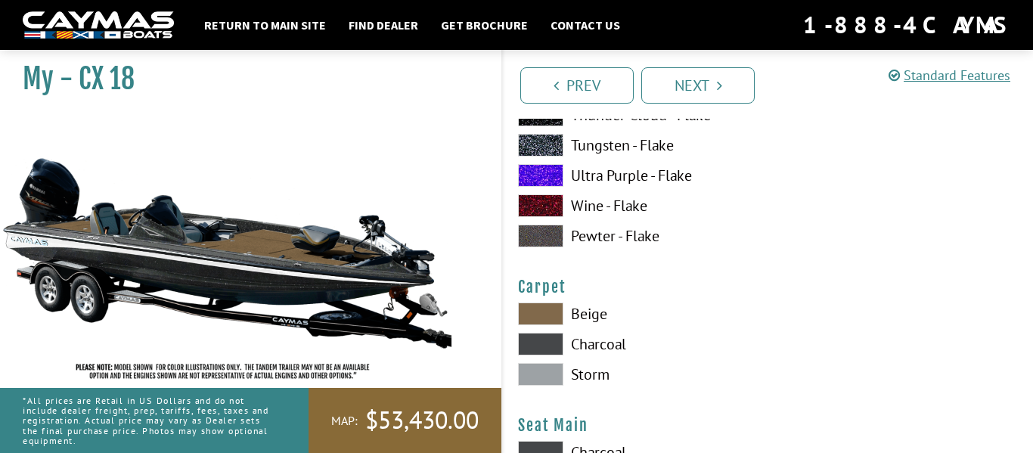
click at [551, 317] on span at bounding box center [540, 314] width 45 height 23
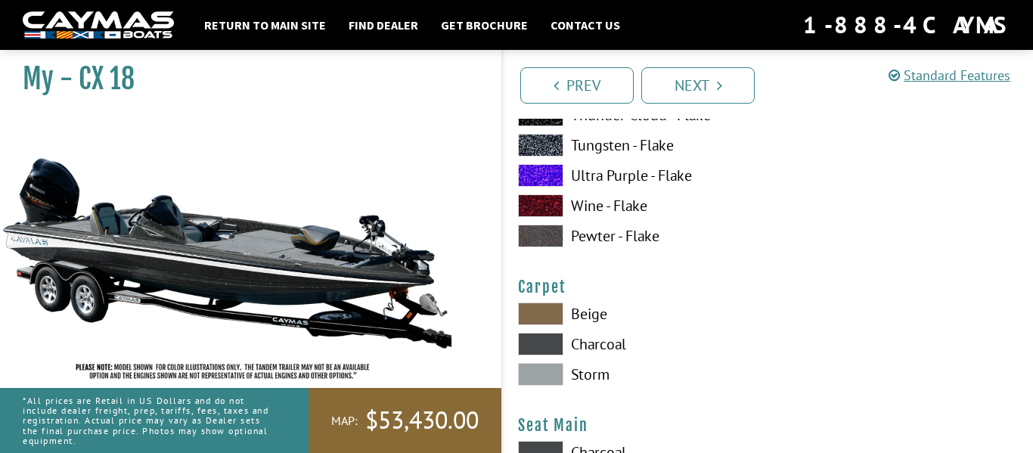
click at [557, 341] on span at bounding box center [540, 344] width 45 height 23
click at [560, 318] on span at bounding box center [540, 314] width 45 height 23
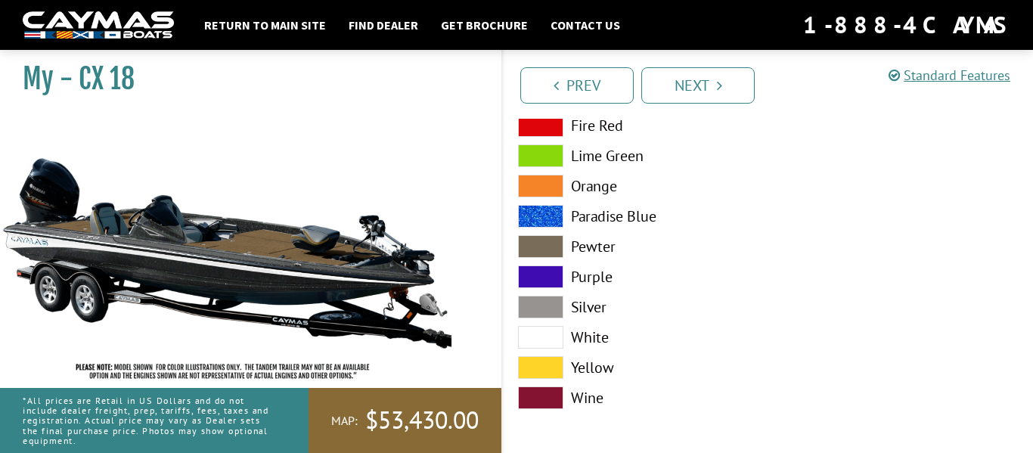
scroll to position [9324, 0]
click at [721, 86] on icon "Pagination" at bounding box center [719, 85] width 5 height 15
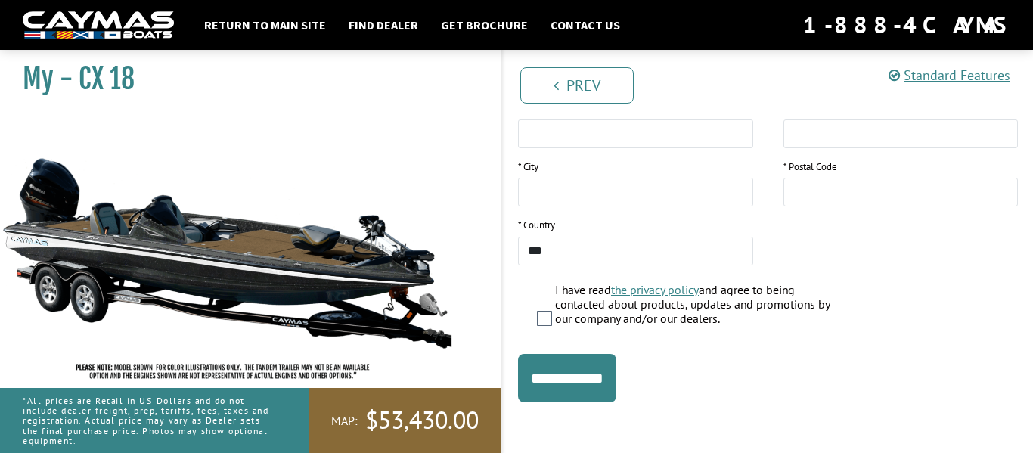
scroll to position [387, 0]
